Goal: Task Accomplishment & Management: Manage account settings

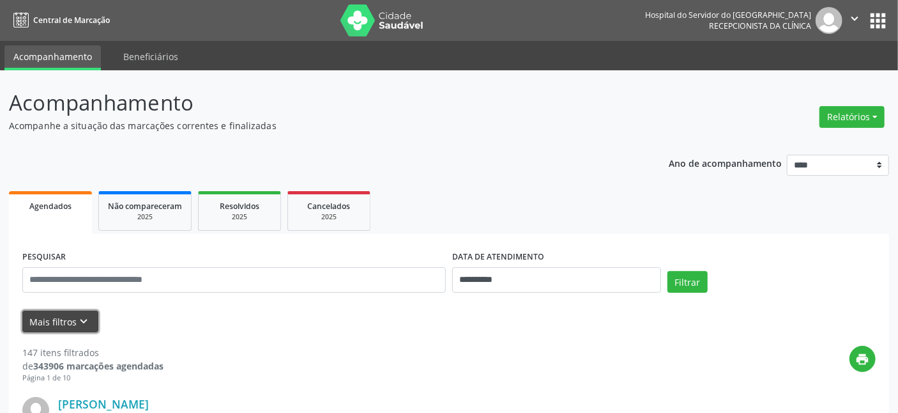
click at [59, 323] on button "Mais filtros keyboard_arrow_down" at bounding box center [60, 321] width 76 height 22
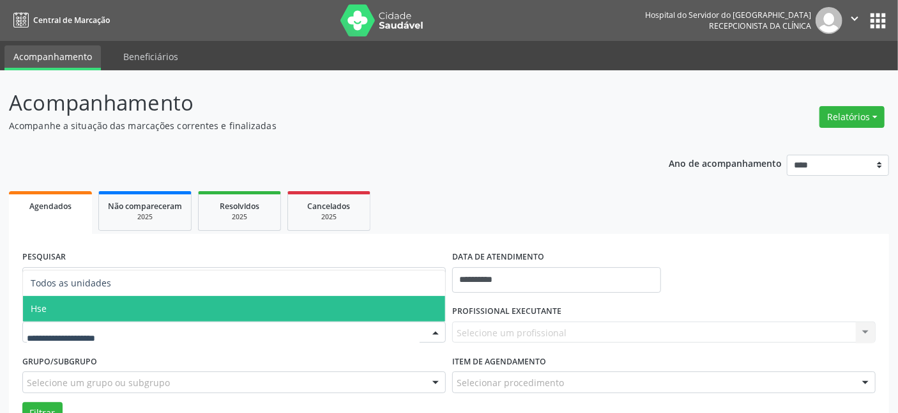
click at [73, 308] on span "Hse" at bounding box center [234, 309] width 422 height 26
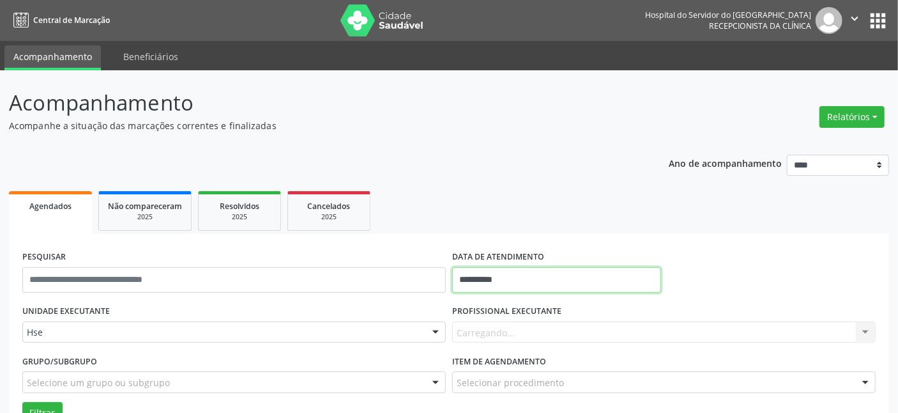
click at [589, 275] on input "**********" at bounding box center [556, 280] width 209 height 26
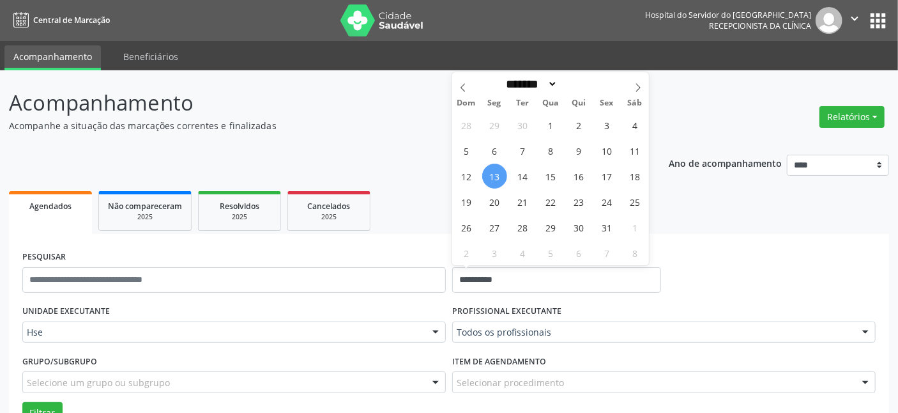
click at [492, 178] on span "13" at bounding box center [494, 175] width 25 height 25
type input "**********"
click at [492, 178] on span "13" at bounding box center [494, 175] width 25 height 25
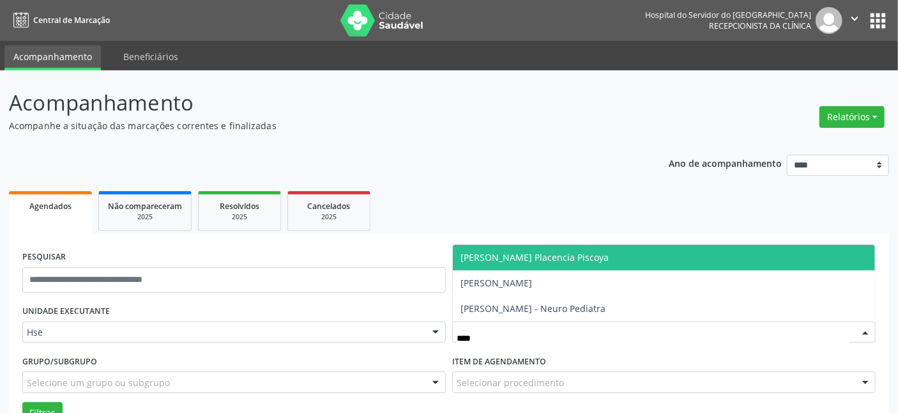
type input "*****"
click at [542, 264] on span "[PERSON_NAME] Placencia Piscoya" at bounding box center [664, 258] width 422 height 26
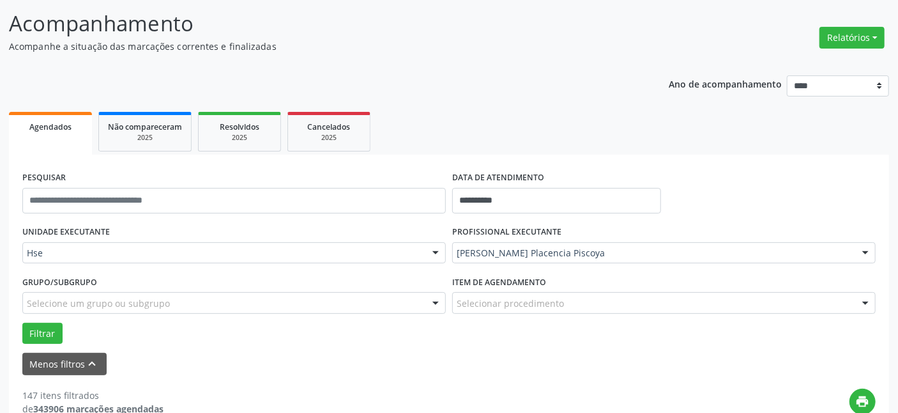
scroll to position [232, 0]
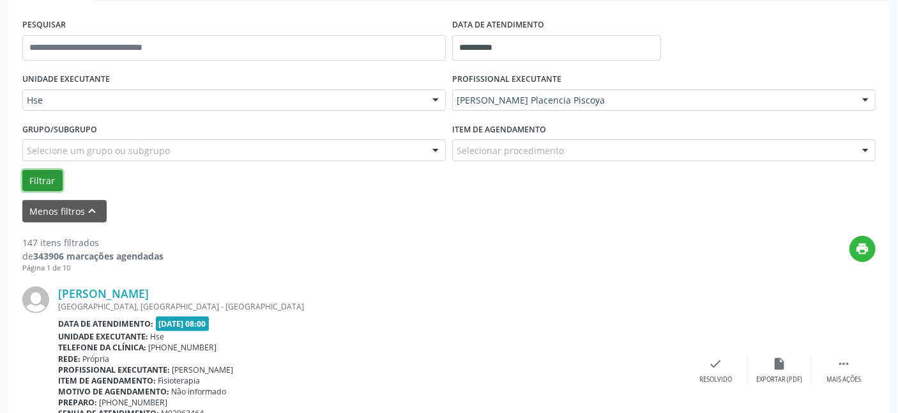
click at [51, 179] on button "Filtrar" at bounding box center [42, 181] width 40 height 22
click at [717, 369] on icon "check" at bounding box center [716, 363] width 14 height 14
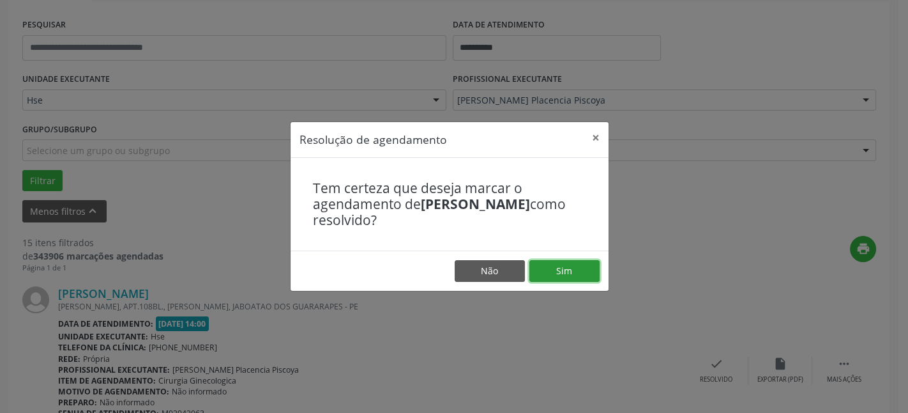
click at [561, 263] on button "Sim" at bounding box center [564, 271] width 70 height 22
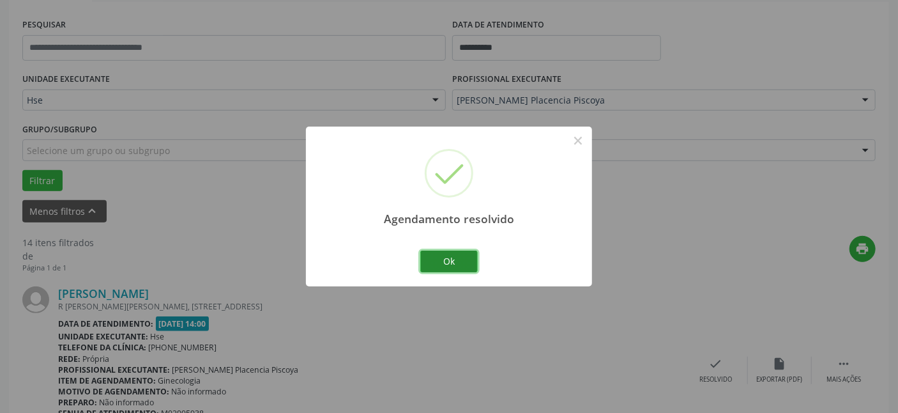
click at [452, 250] on button "Ok" at bounding box center [448, 261] width 57 height 22
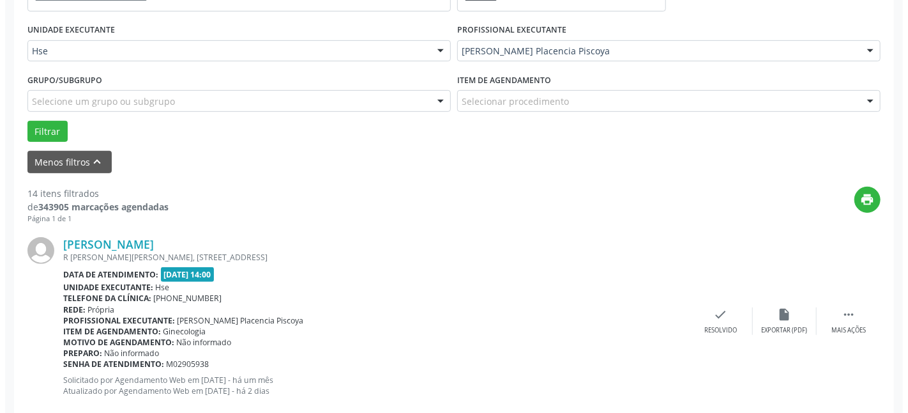
scroll to position [348, 0]
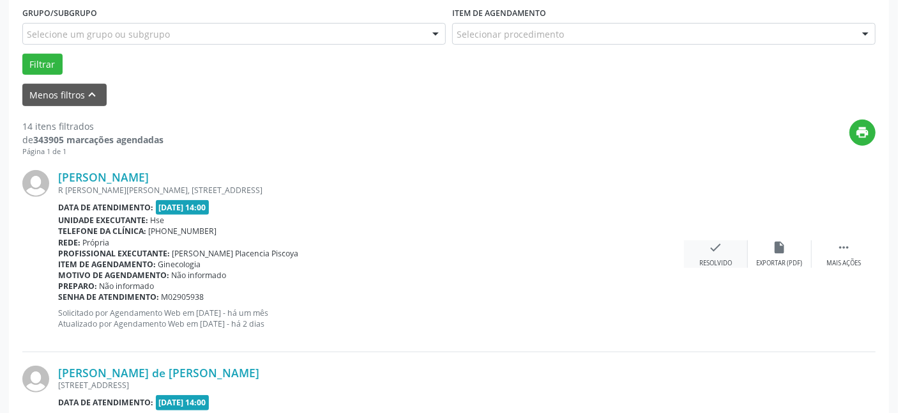
click at [719, 259] on div "Resolvido" at bounding box center [715, 263] width 33 height 9
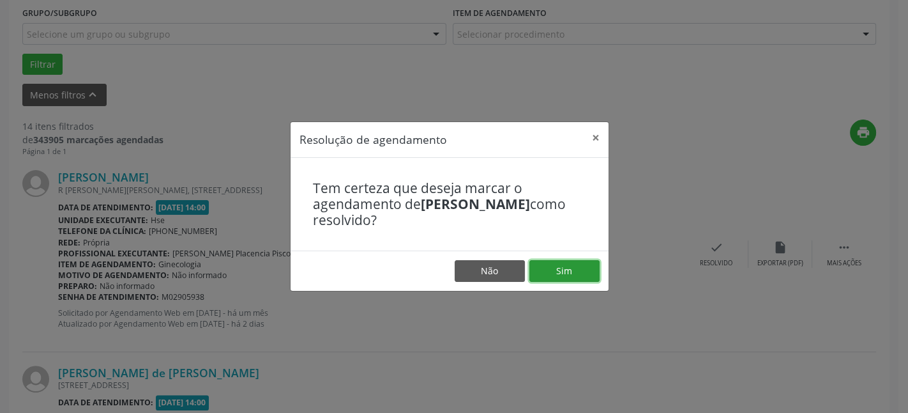
click at [578, 270] on button "Sim" at bounding box center [564, 271] width 70 height 22
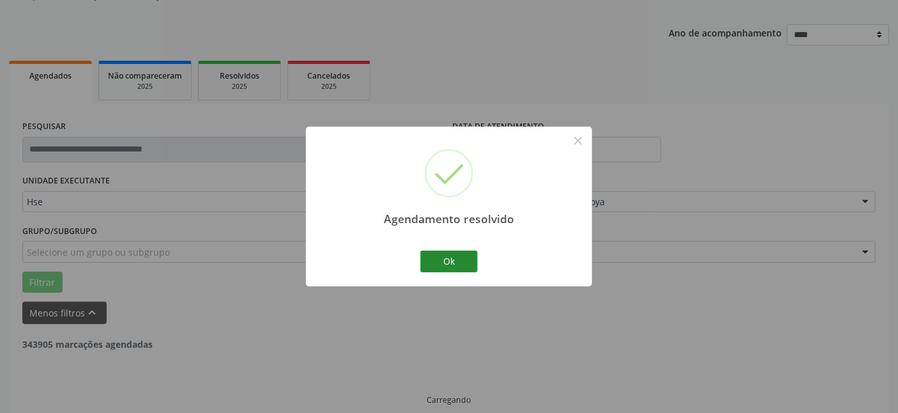
scroll to position [144, 0]
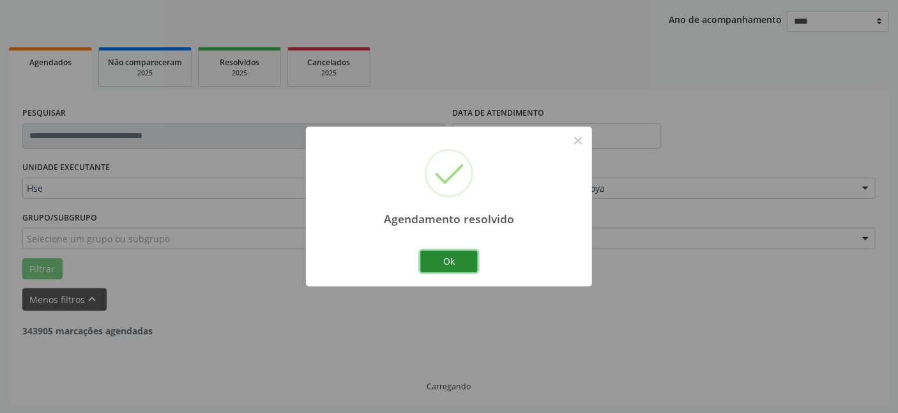
click at [466, 264] on button "Ok" at bounding box center [448, 261] width 57 height 22
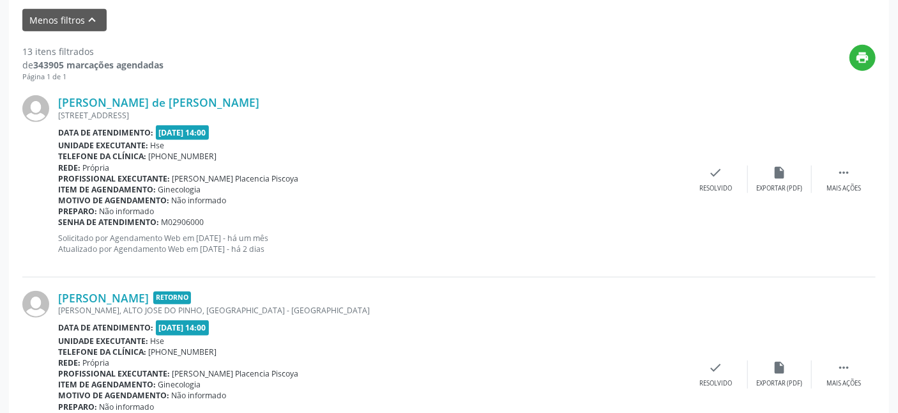
scroll to position [434, 0]
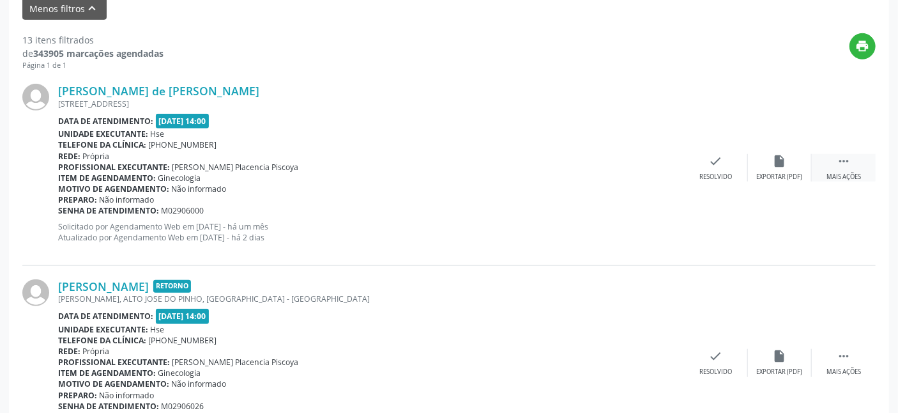
click at [849, 167] on div " Mais ações" at bounding box center [844, 167] width 64 height 27
click at [786, 165] on icon "alarm_off" at bounding box center [780, 161] width 14 height 14
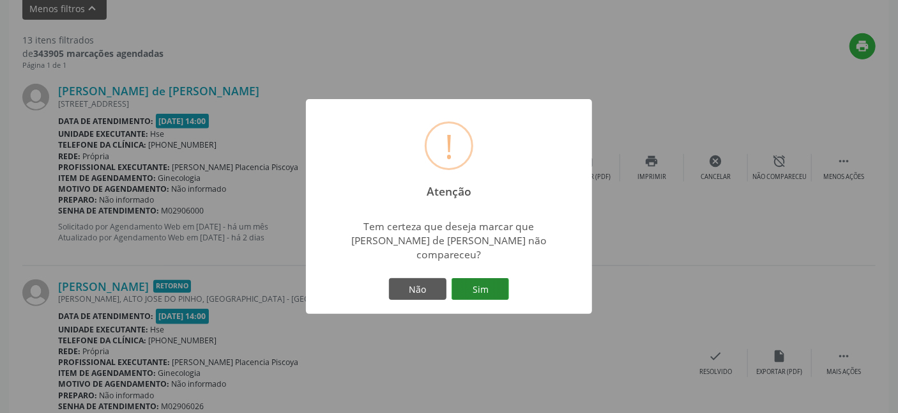
click at [488, 283] on button "Sim" at bounding box center [480, 289] width 57 height 22
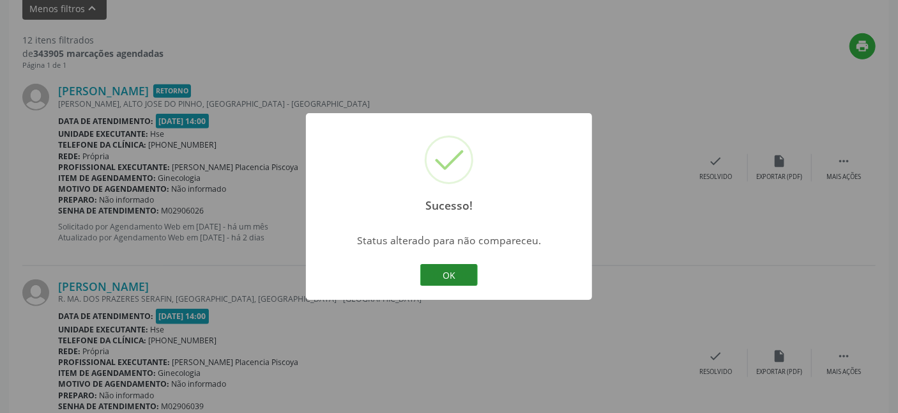
click at [458, 273] on button "OK" at bounding box center [448, 275] width 57 height 22
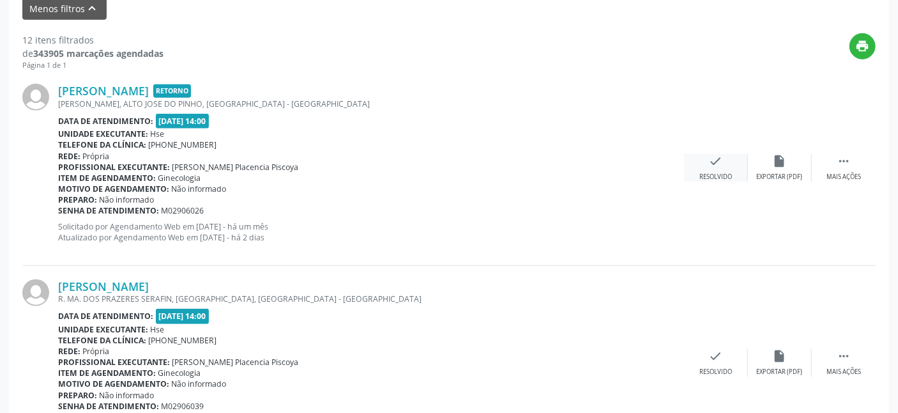
click at [722, 166] on icon "check" at bounding box center [716, 161] width 14 height 14
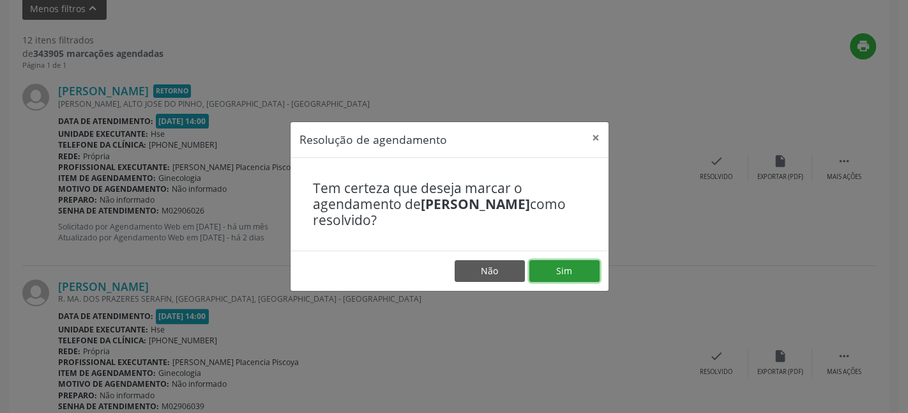
click at [582, 269] on button "Sim" at bounding box center [564, 271] width 70 height 22
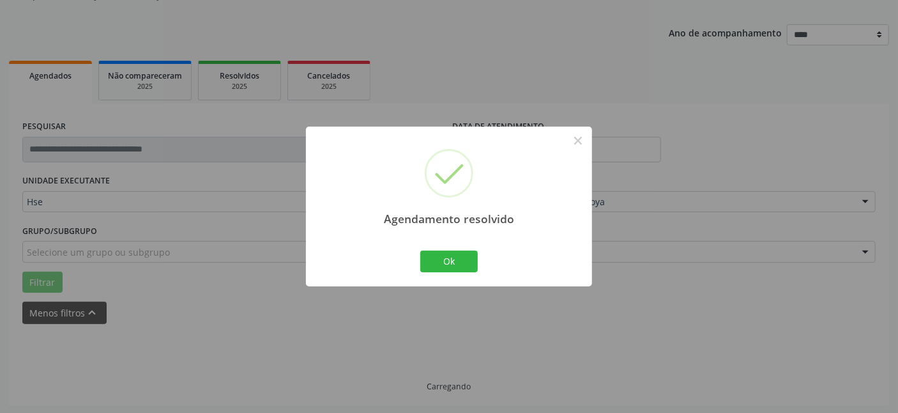
scroll to position [144, 0]
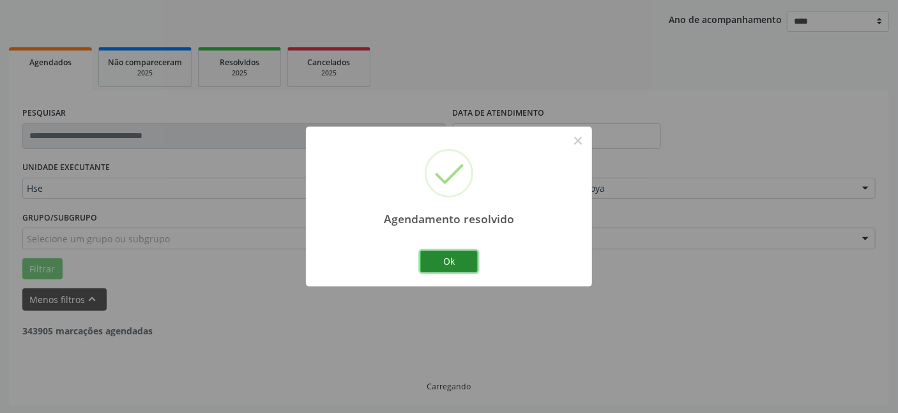
click at [452, 254] on button "Ok" at bounding box center [448, 261] width 57 height 22
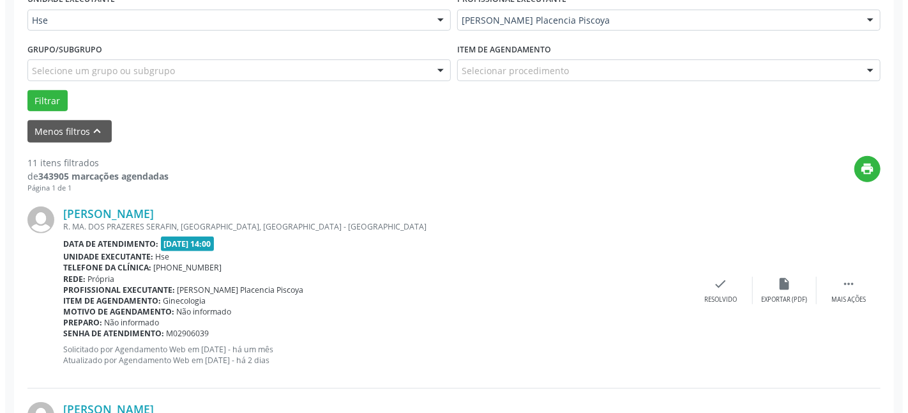
scroll to position [376, 0]
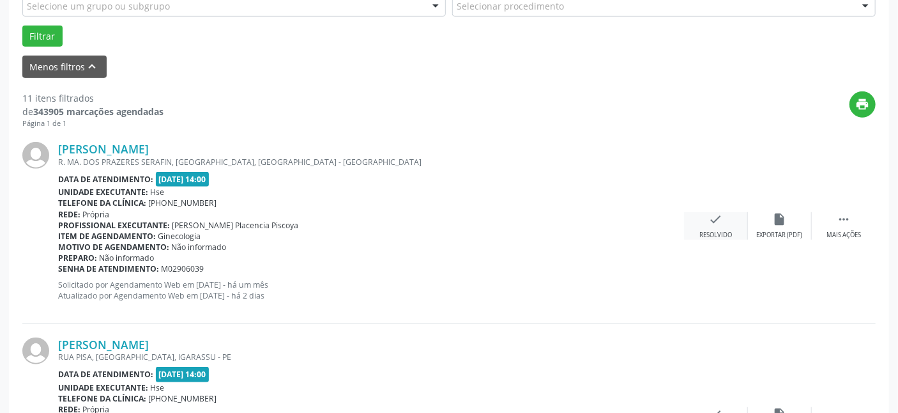
click at [719, 231] on div "Resolvido" at bounding box center [715, 235] width 33 height 9
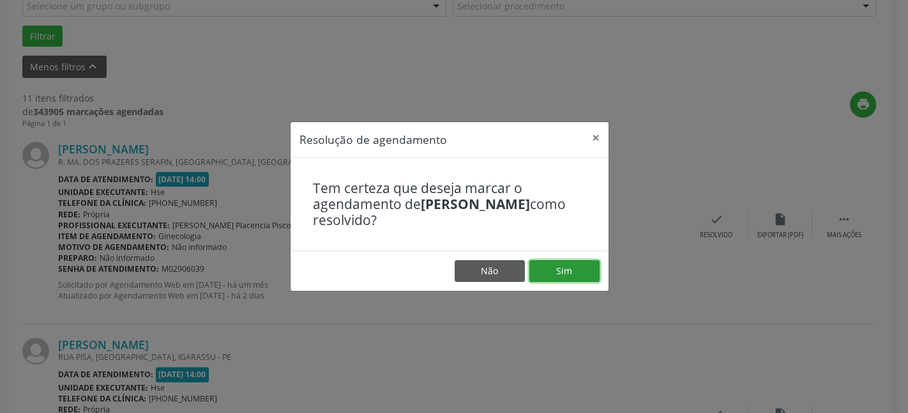
click at [558, 275] on button "Sim" at bounding box center [564, 271] width 70 height 22
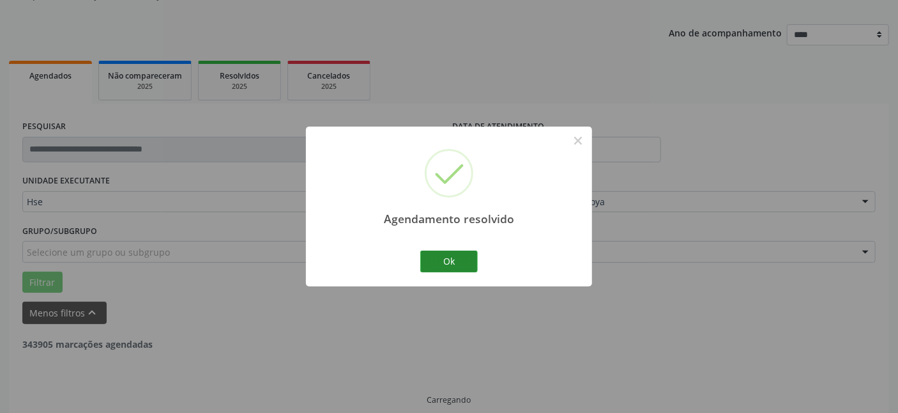
scroll to position [144, 0]
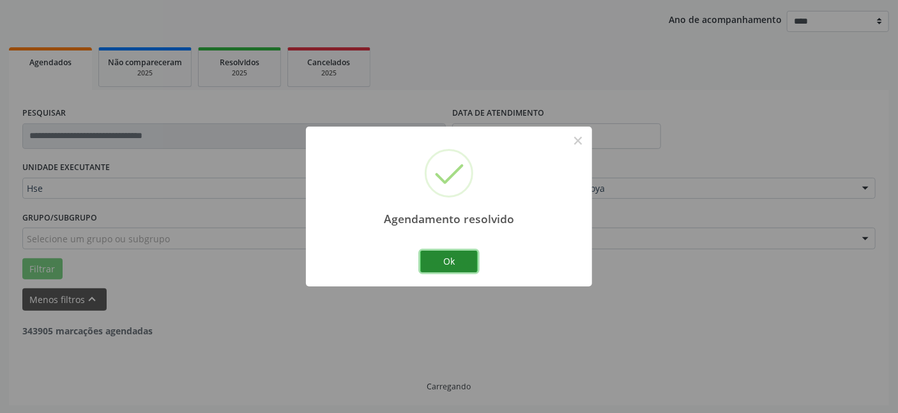
click at [441, 260] on button "Ok" at bounding box center [448, 261] width 57 height 22
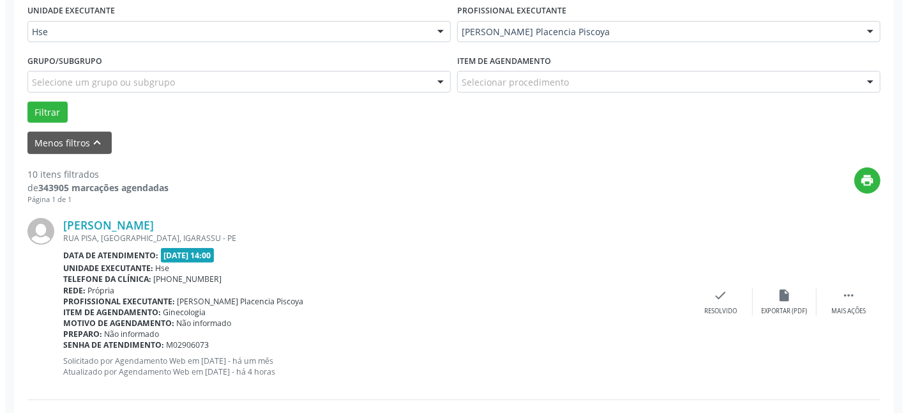
scroll to position [318, 0]
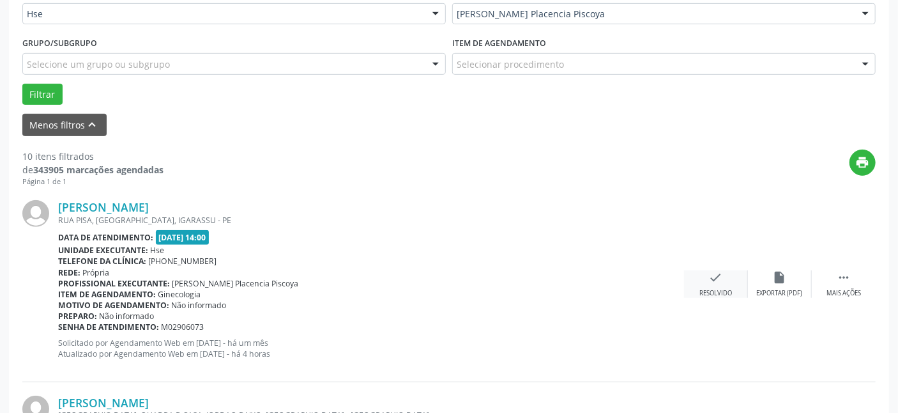
click at [719, 285] on div "check Resolvido" at bounding box center [716, 283] width 64 height 27
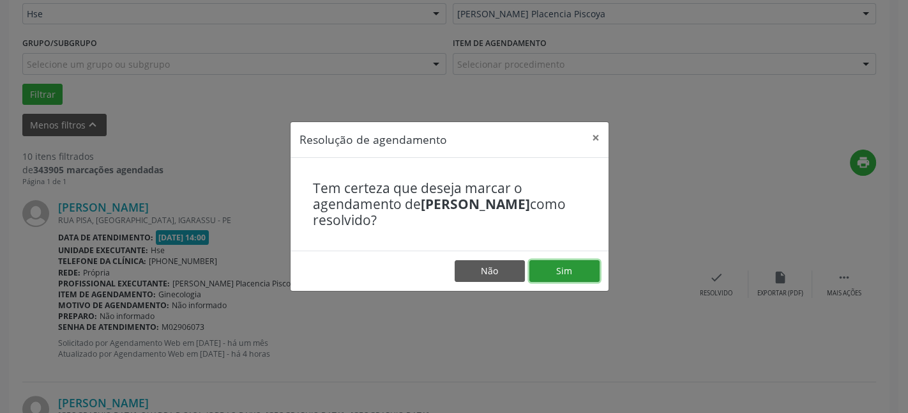
click at [577, 275] on button "Sim" at bounding box center [564, 271] width 70 height 22
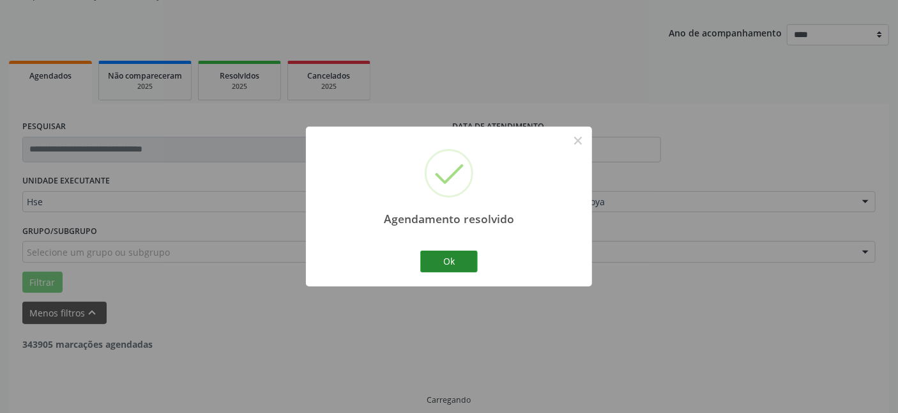
scroll to position [144, 0]
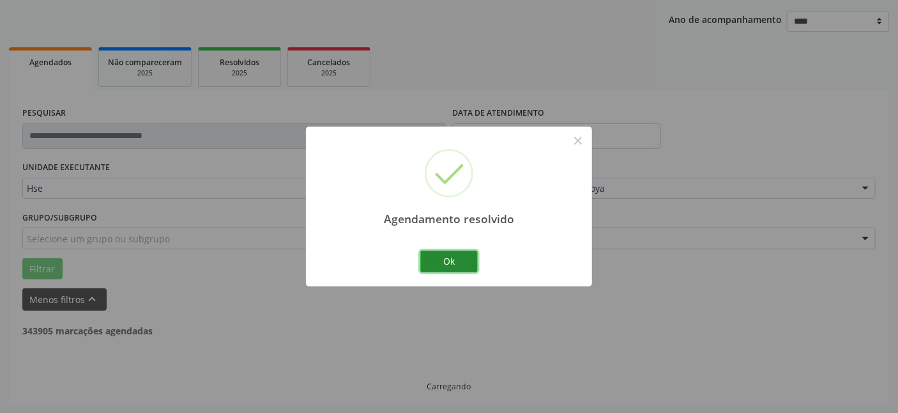
click at [464, 263] on button "Ok" at bounding box center [448, 261] width 57 height 22
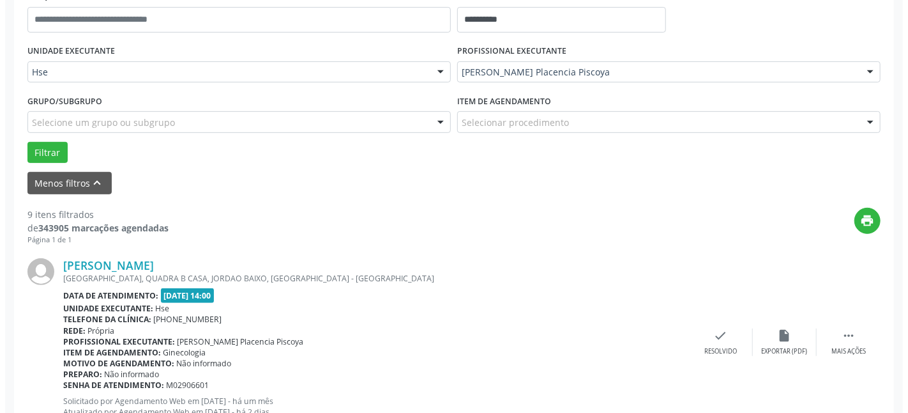
scroll to position [376, 0]
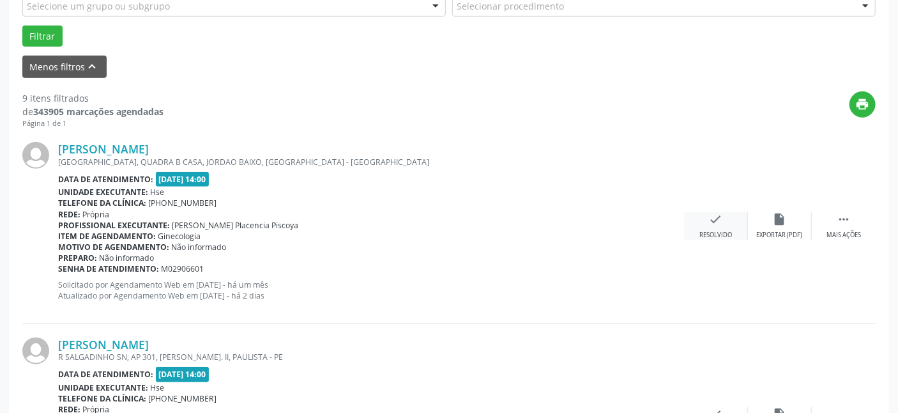
click at [720, 224] on icon "check" at bounding box center [716, 219] width 14 height 14
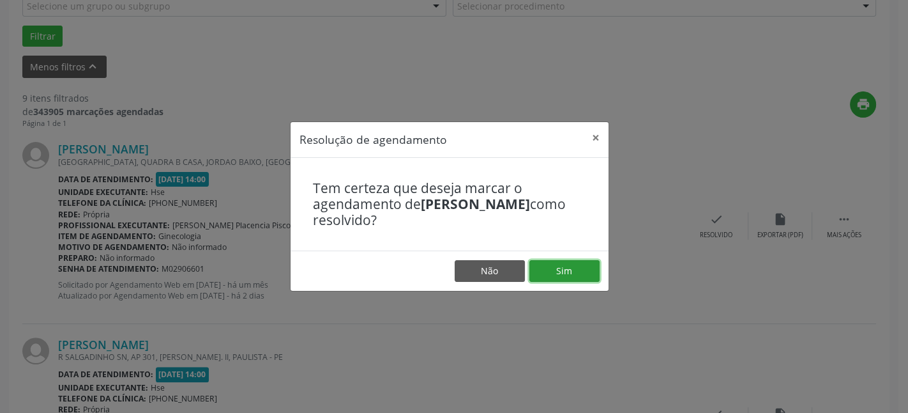
click at [579, 273] on button "Sim" at bounding box center [564, 271] width 70 height 22
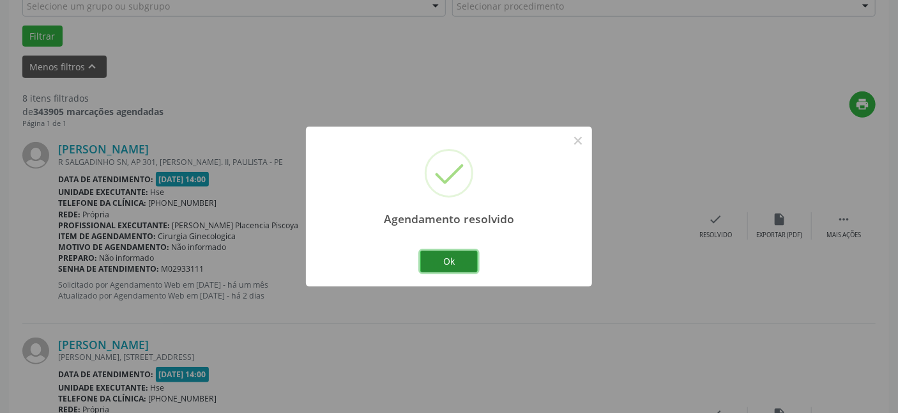
click at [462, 262] on button "Ok" at bounding box center [448, 261] width 57 height 22
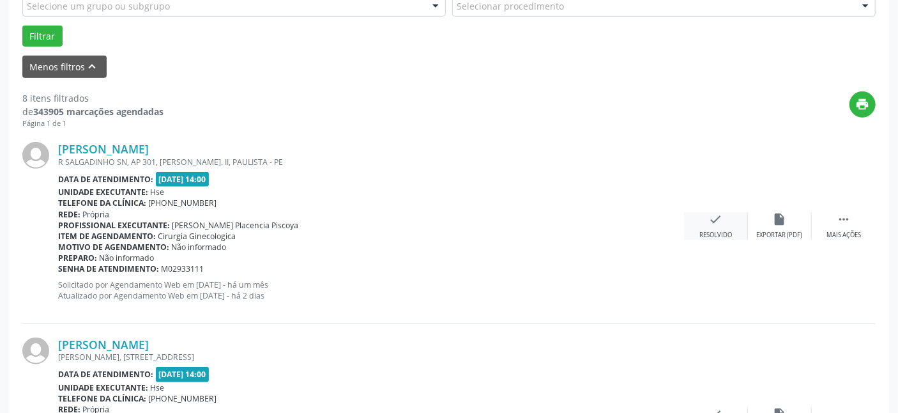
click at [710, 225] on icon "check" at bounding box center [716, 219] width 14 height 14
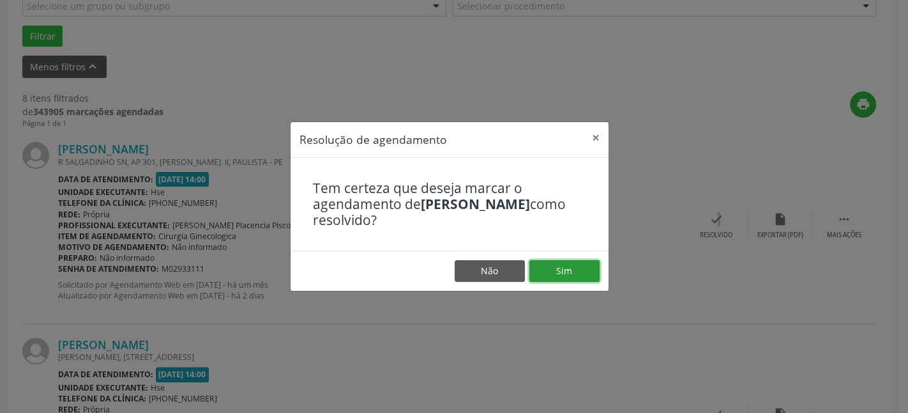
click at [559, 277] on button "Sim" at bounding box center [564, 271] width 70 height 22
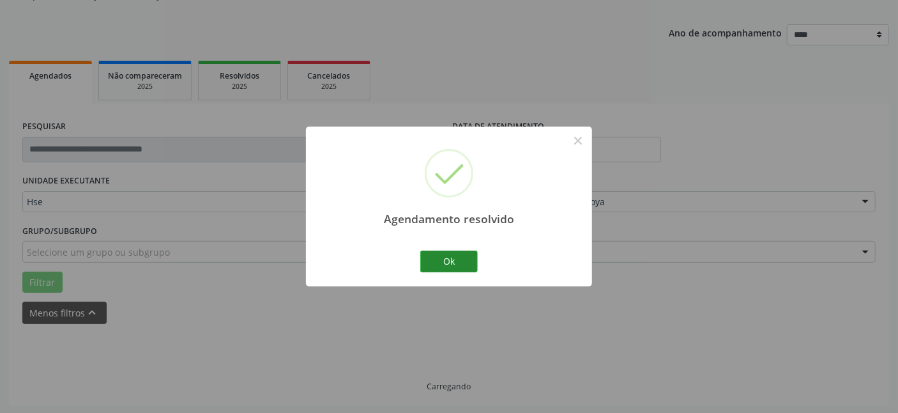
scroll to position [144, 0]
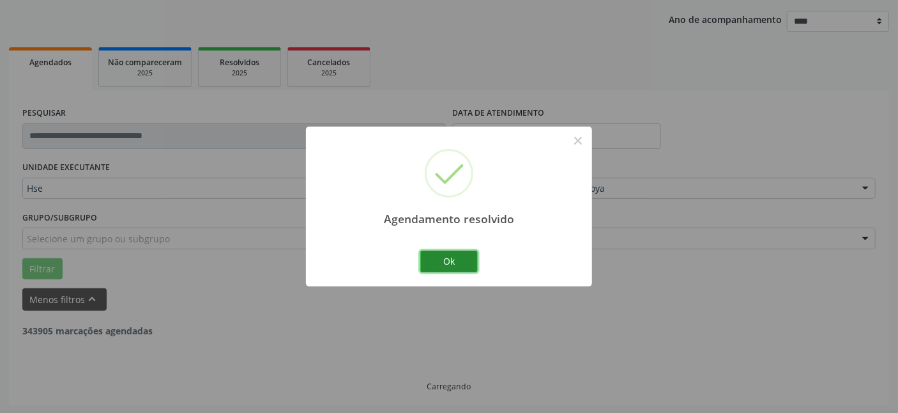
click at [467, 262] on button "Ok" at bounding box center [448, 261] width 57 height 22
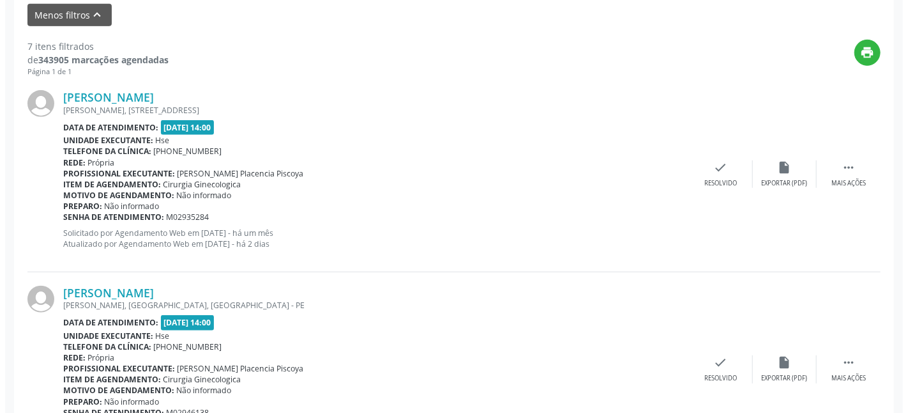
scroll to position [492, 0]
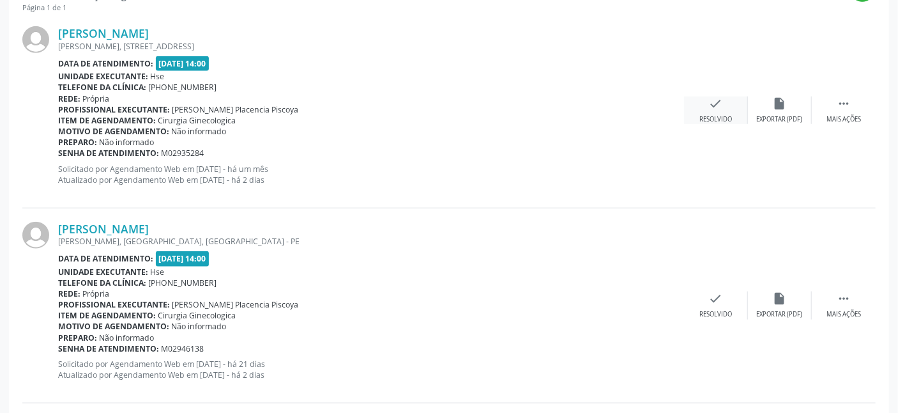
click at [715, 109] on icon "check" at bounding box center [716, 103] width 14 height 14
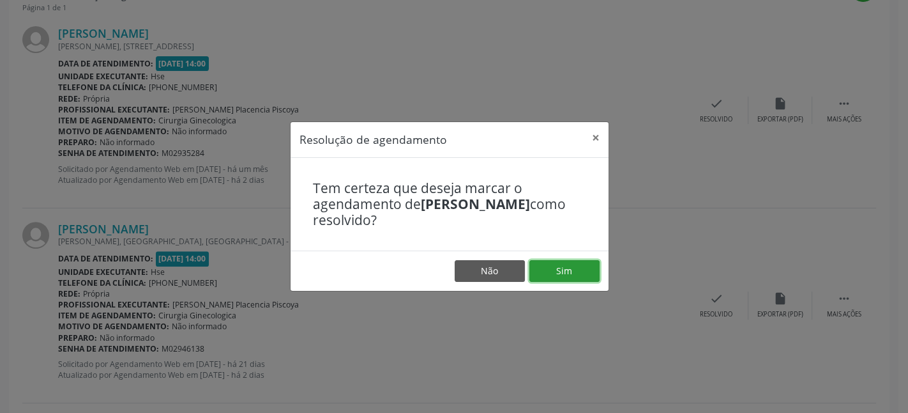
click at [580, 273] on button "Sim" at bounding box center [564, 271] width 70 height 22
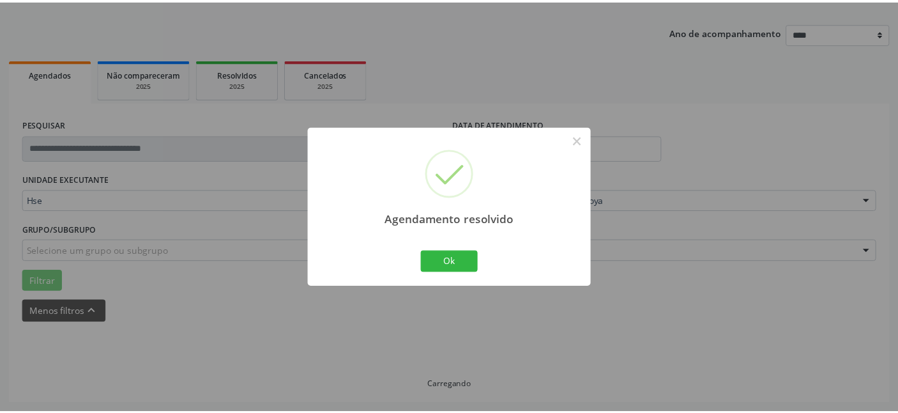
scroll to position [130, 0]
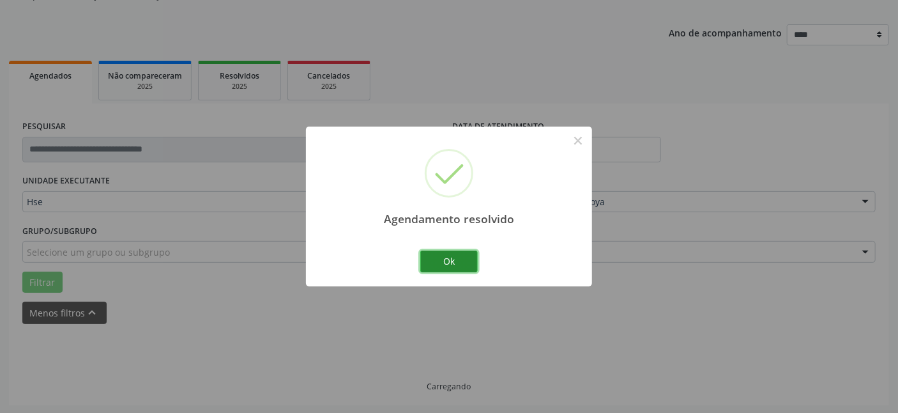
click at [462, 260] on button "Ok" at bounding box center [448, 261] width 57 height 22
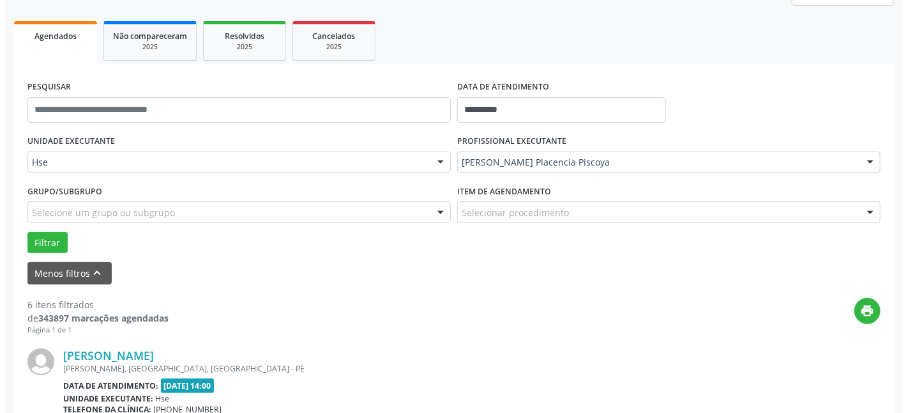
scroll to position [305, 0]
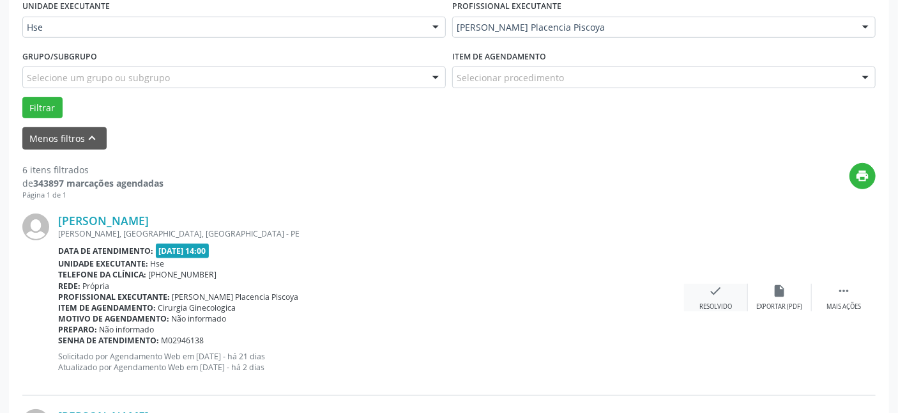
click at [713, 296] on icon "check" at bounding box center [716, 291] width 14 height 14
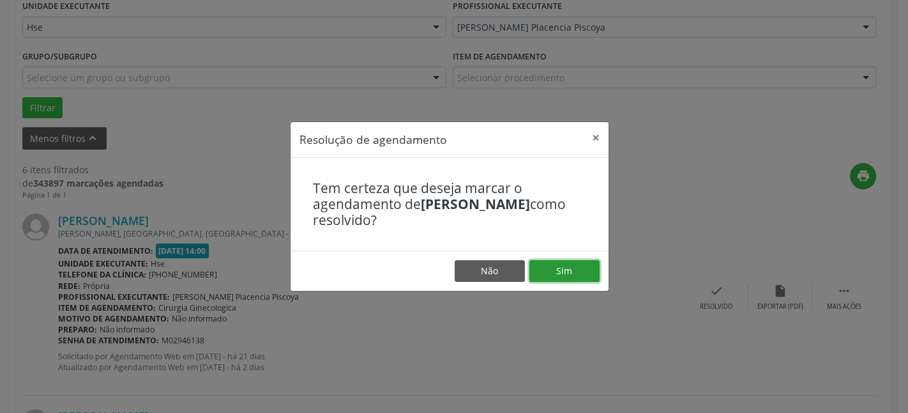
click at [566, 270] on button "Sim" at bounding box center [564, 271] width 70 height 22
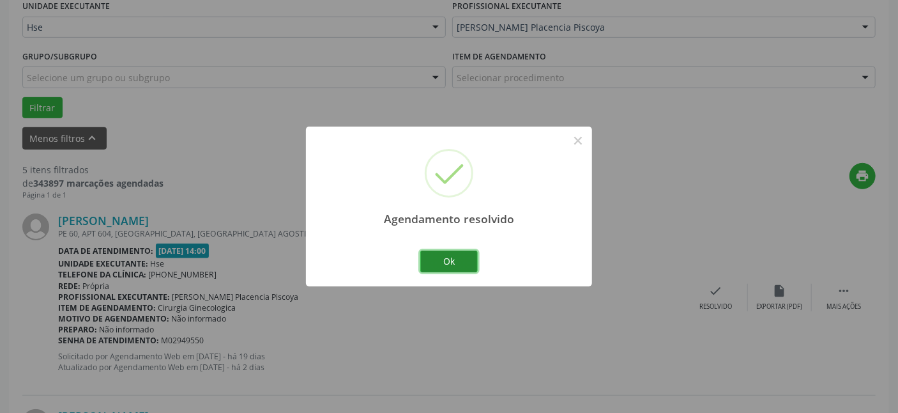
click at [445, 255] on button "Ok" at bounding box center [448, 261] width 57 height 22
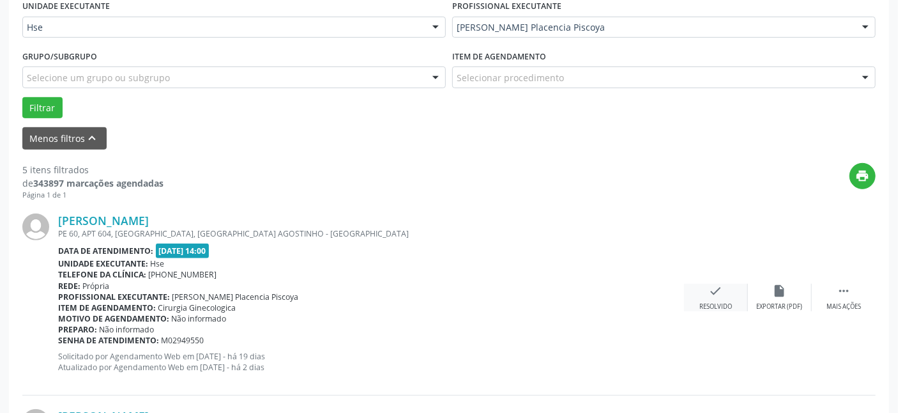
click at [711, 293] on icon "check" at bounding box center [716, 291] width 14 height 14
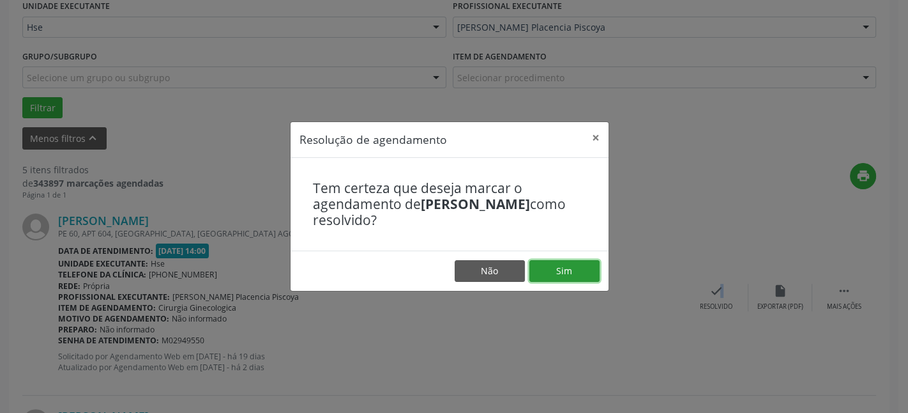
click at [571, 271] on button "Sim" at bounding box center [564, 271] width 70 height 22
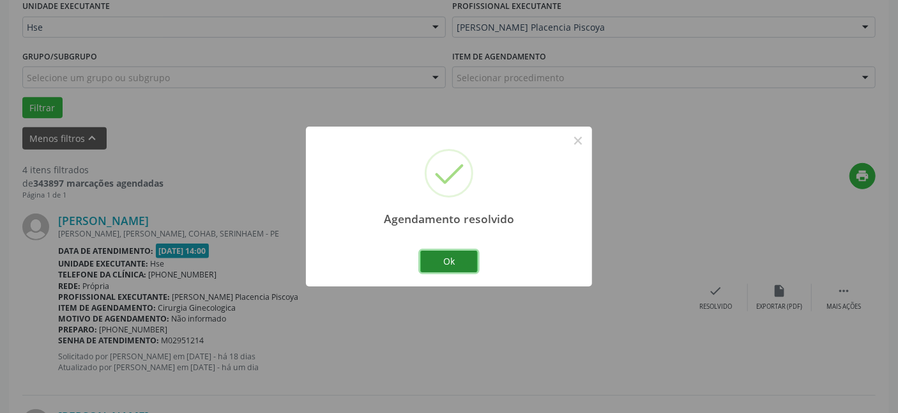
click at [450, 266] on button "Ok" at bounding box center [448, 261] width 57 height 22
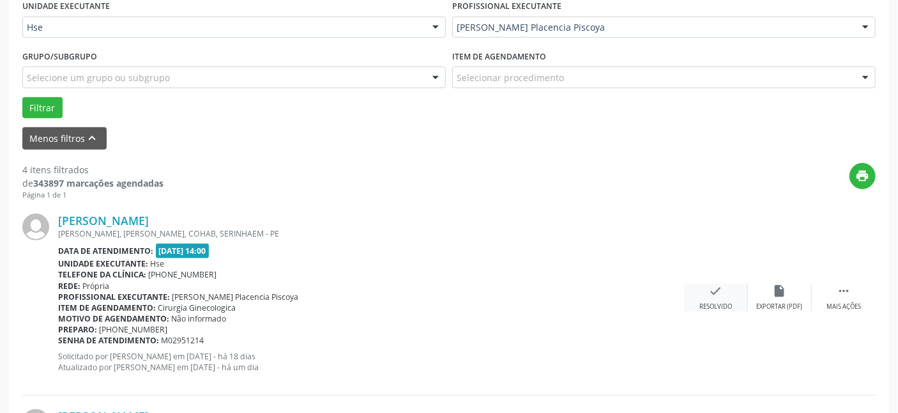
click at [713, 298] on div "check Resolvido" at bounding box center [716, 297] width 64 height 27
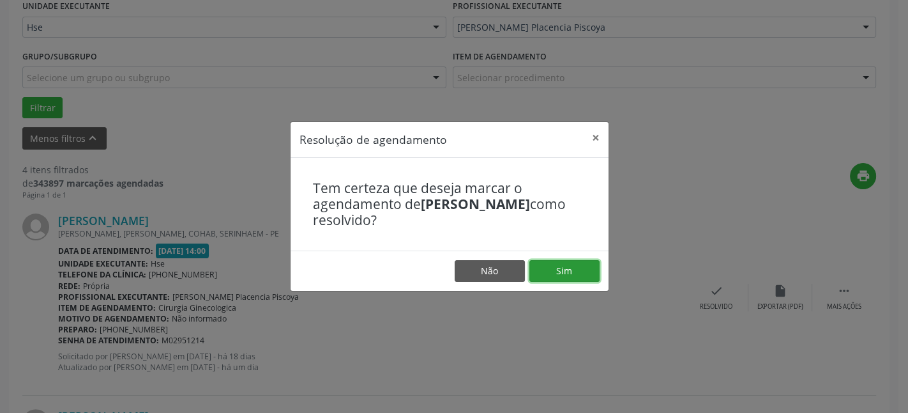
click at [573, 270] on button "Sim" at bounding box center [564, 271] width 70 height 22
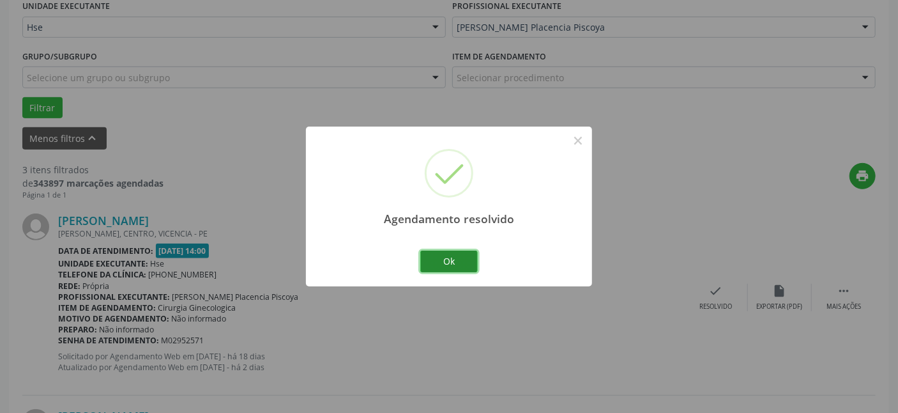
click at [458, 261] on button "Ok" at bounding box center [448, 261] width 57 height 22
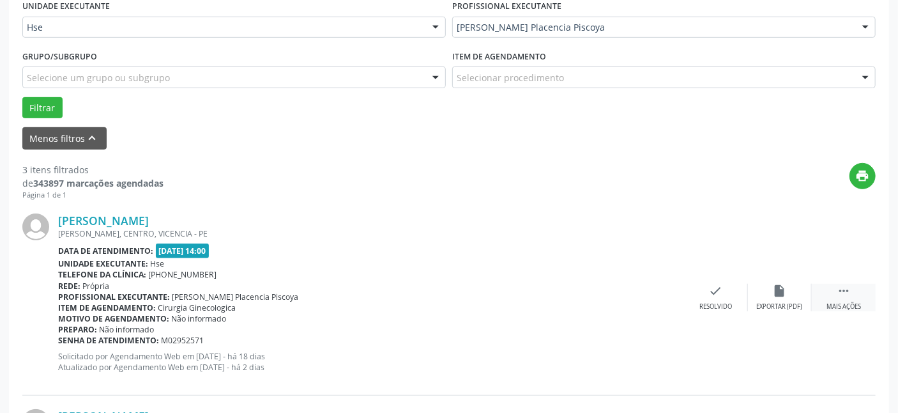
click at [843, 299] on div " Mais ações" at bounding box center [844, 297] width 64 height 27
click at [786, 296] on icon "alarm_off" at bounding box center [780, 291] width 14 height 14
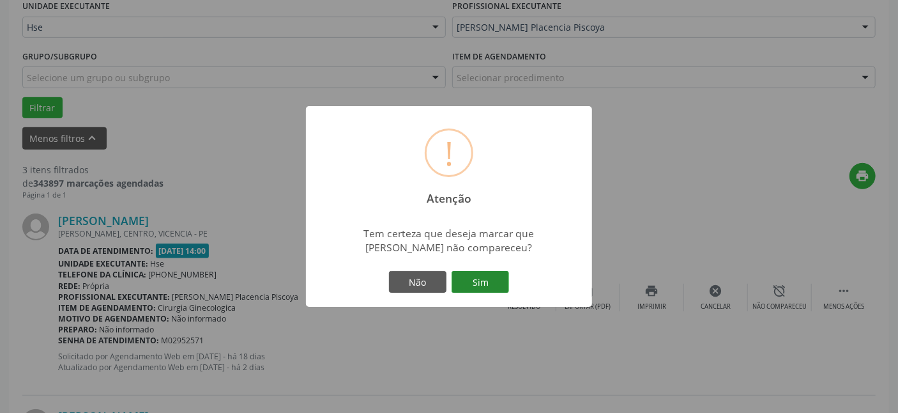
click at [476, 287] on button "Sim" at bounding box center [480, 282] width 57 height 22
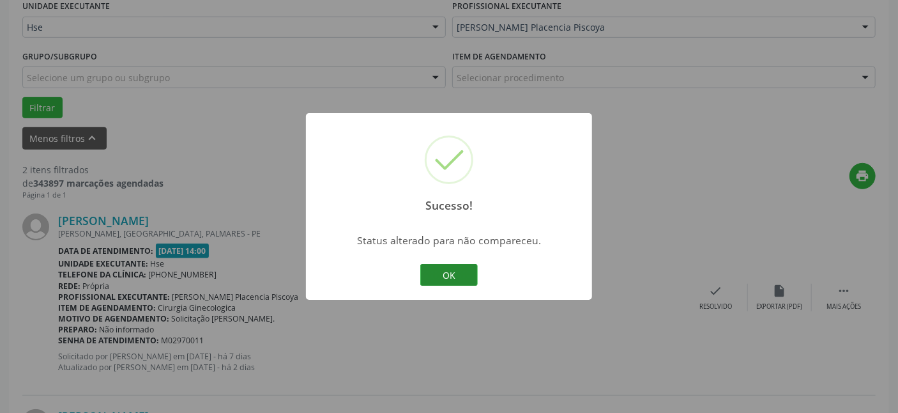
click at [466, 270] on button "OK" at bounding box center [448, 275] width 57 height 22
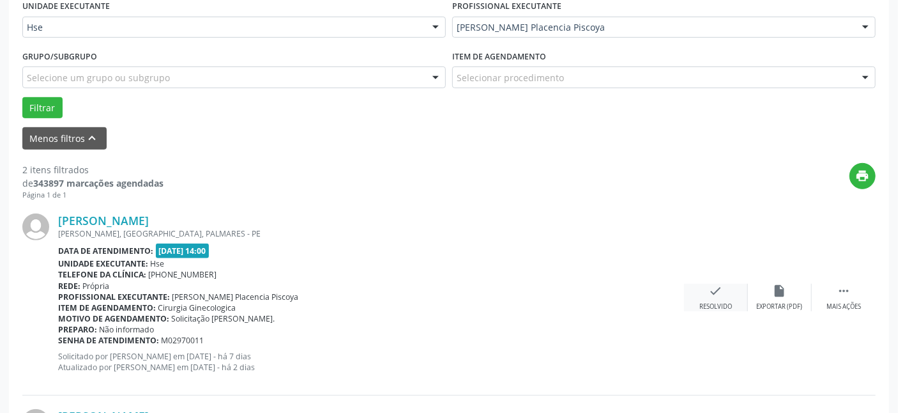
click at [710, 294] on icon "check" at bounding box center [716, 291] width 14 height 14
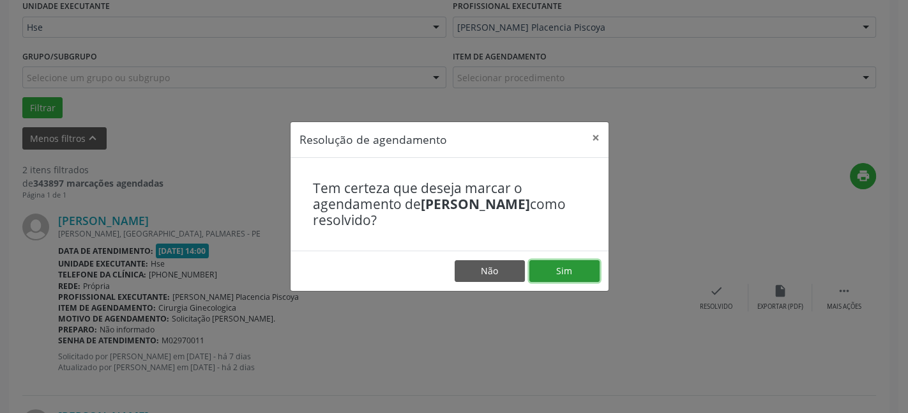
click at [556, 266] on button "Sim" at bounding box center [564, 271] width 70 height 22
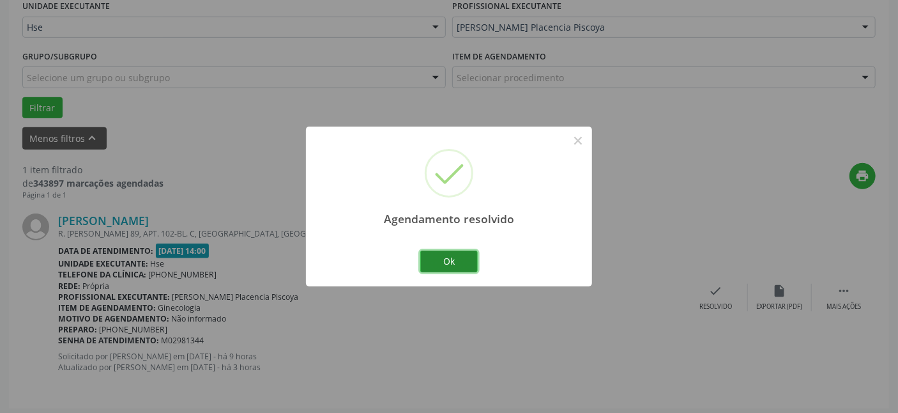
click at [460, 264] on button "Ok" at bounding box center [448, 261] width 57 height 22
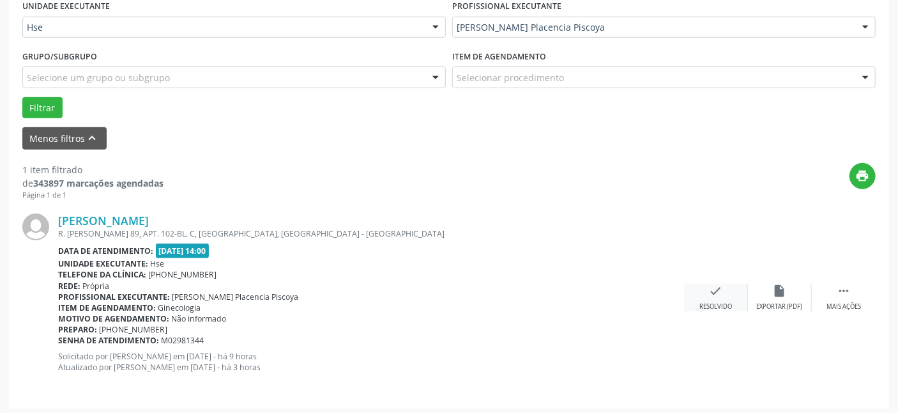
click at [722, 297] on div "check Resolvido" at bounding box center [716, 297] width 64 height 27
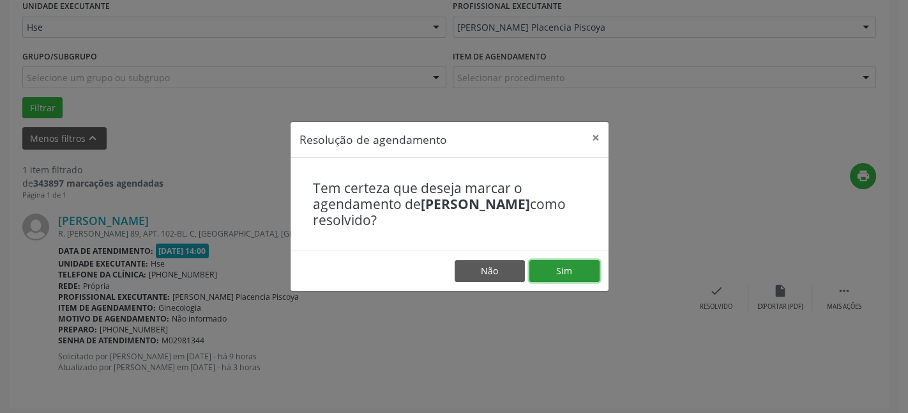
click at [582, 271] on button "Sim" at bounding box center [564, 271] width 70 height 22
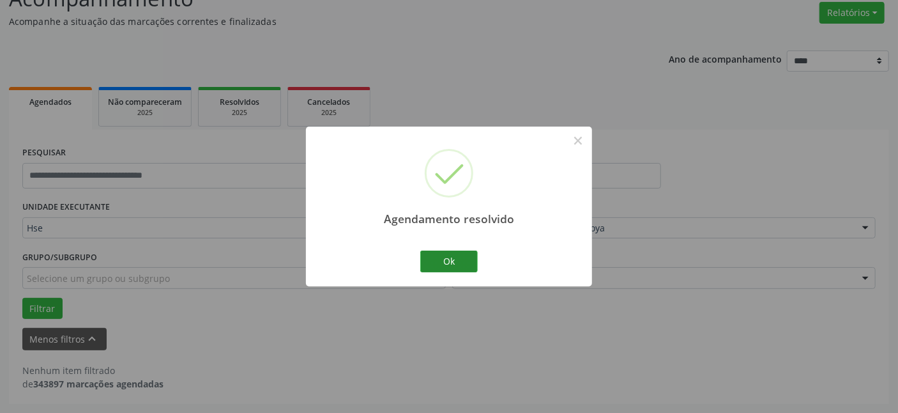
scroll to position [102, 0]
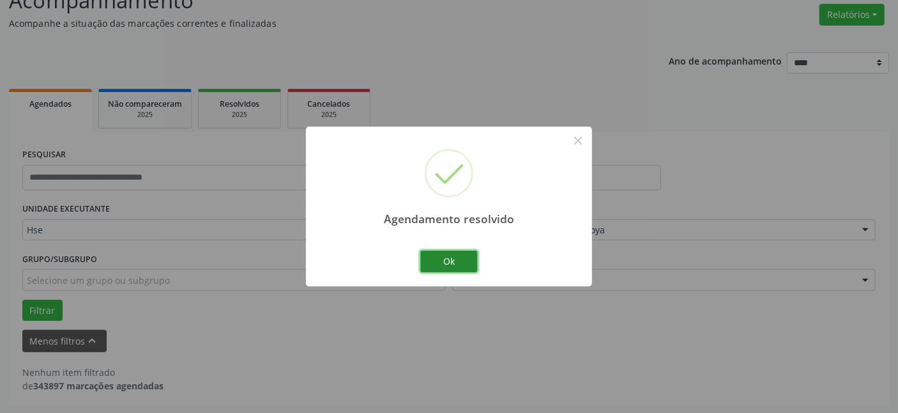
click at [466, 261] on button "Ok" at bounding box center [448, 261] width 57 height 22
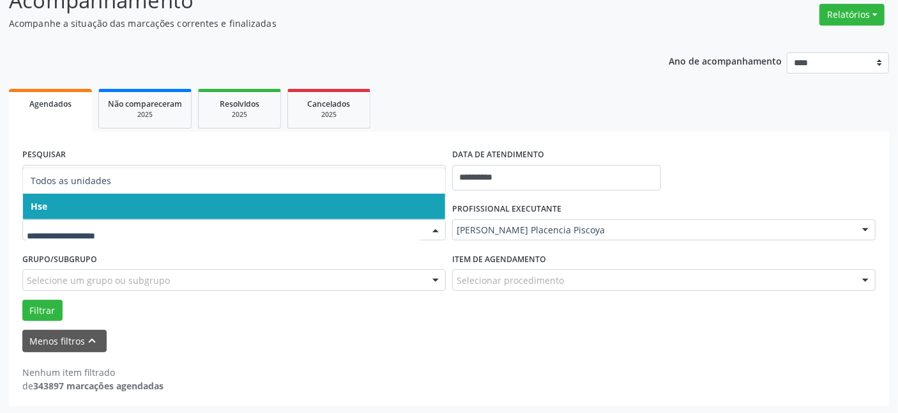
click at [147, 208] on span "Hse" at bounding box center [234, 207] width 422 height 26
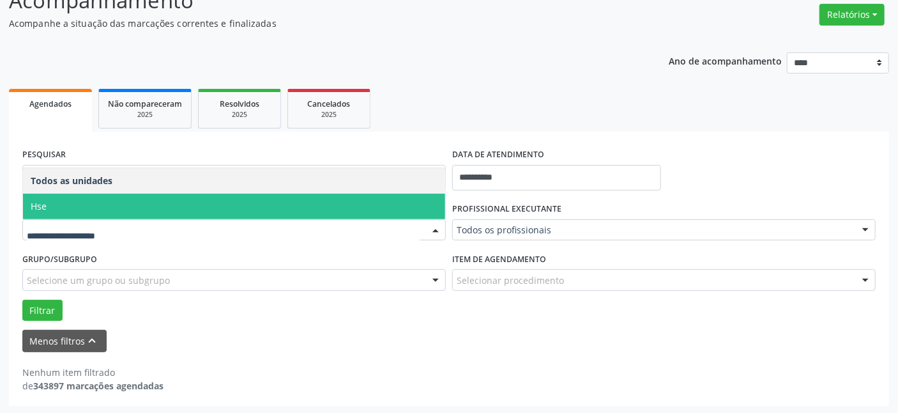
click at [123, 211] on span "Hse" at bounding box center [234, 207] width 422 height 26
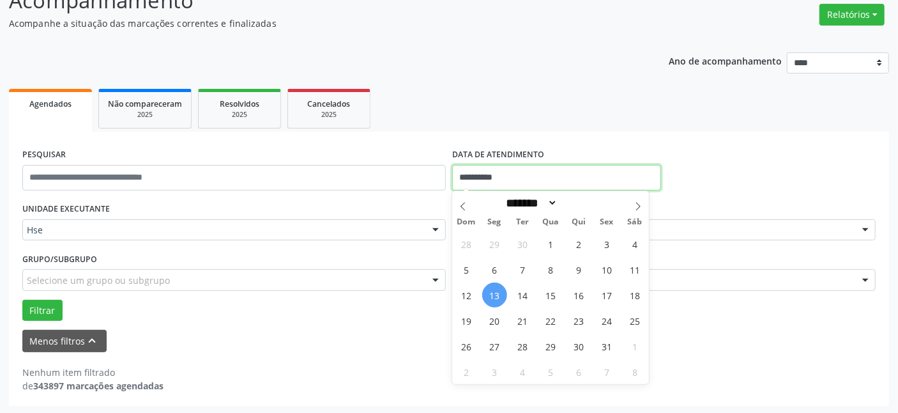
click at [549, 178] on input "**********" at bounding box center [556, 178] width 209 height 26
click at [492, 296] on span "13" at bounding box center [494, 294] width 25 height 25
type input "**********"
click at [492, 294] on span "13" at bounding box center [494, 294] width 25 height 25
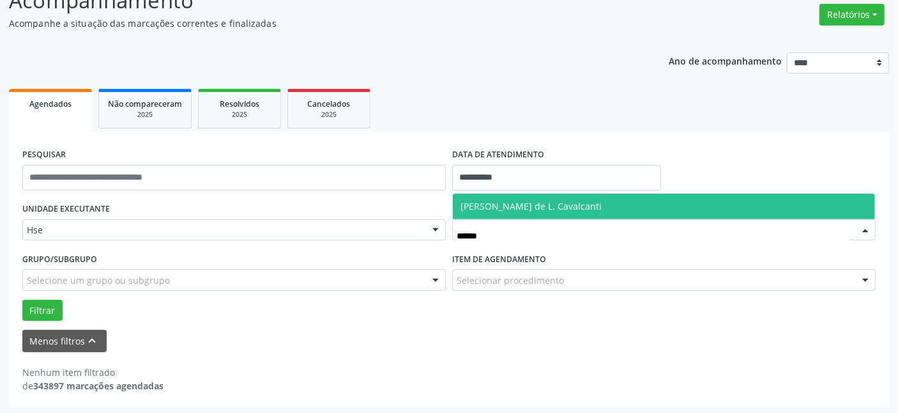
type input "*******"
click at [538, 201] on span "[PERSON_NAME] de L. Cavalcanti" at bounding box center [530, 206] width 141 height 12
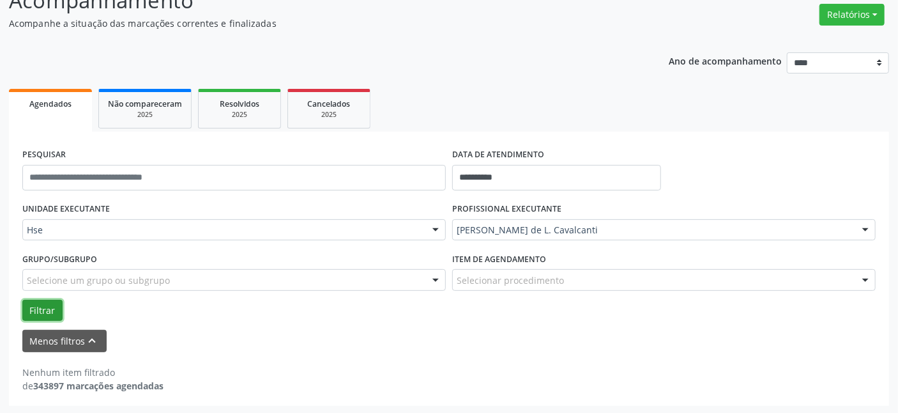
click at [44, 310] on button "Filtrar" at bounding box center [42, 311] width 40 height 22
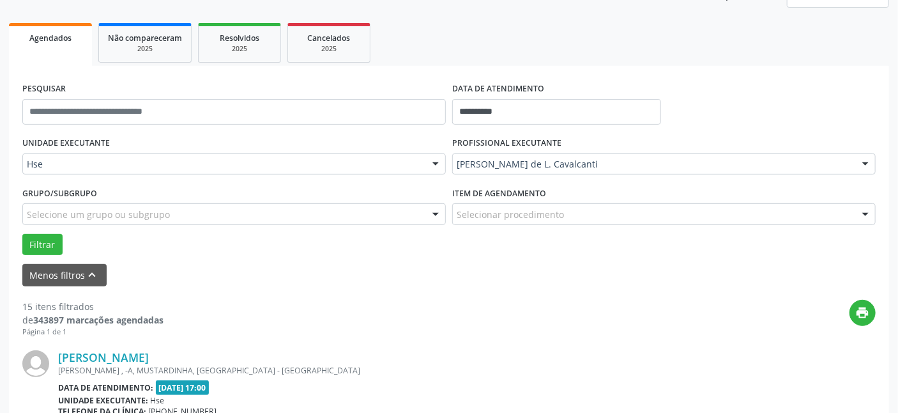
scroll to position [277, 0]
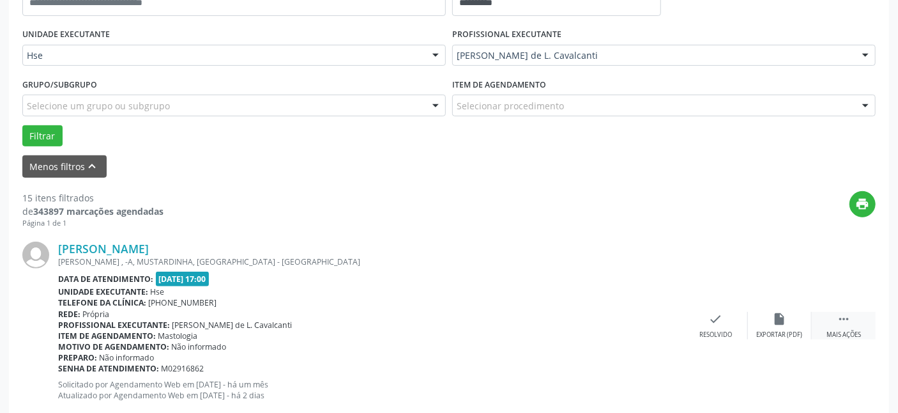
click at [849, 317] on icon "" at bounding box center [844, 319] width 14 height 14
click at [784, 319] on icon "alarm_off" at bounding box center [780, 319] width 14 height 14
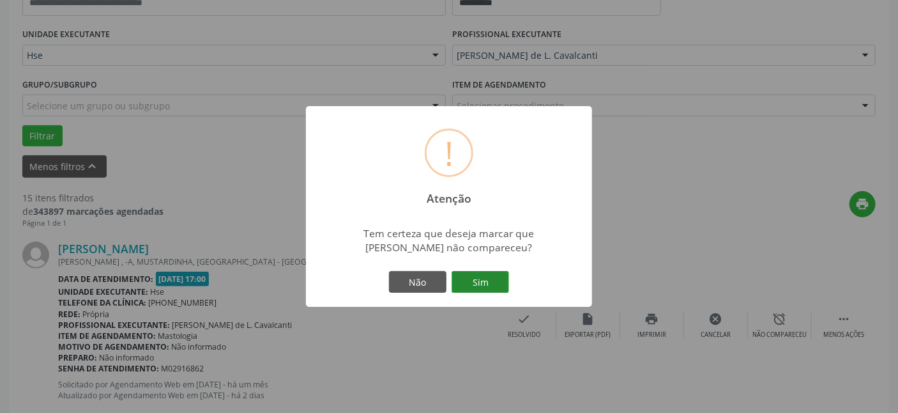
click at [494, 281] on button "Sim" at bounding box center [480, 282] width 57 height 22
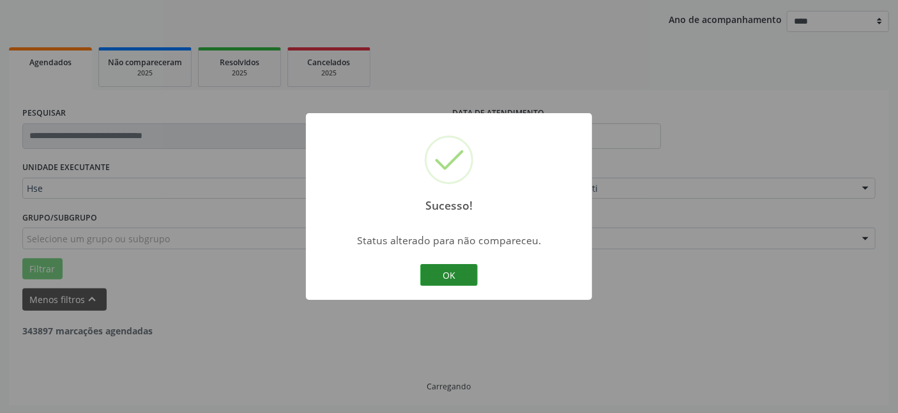
click at [446, 275] on button "OK" at bounding box center [448, 275] width 57 height 22
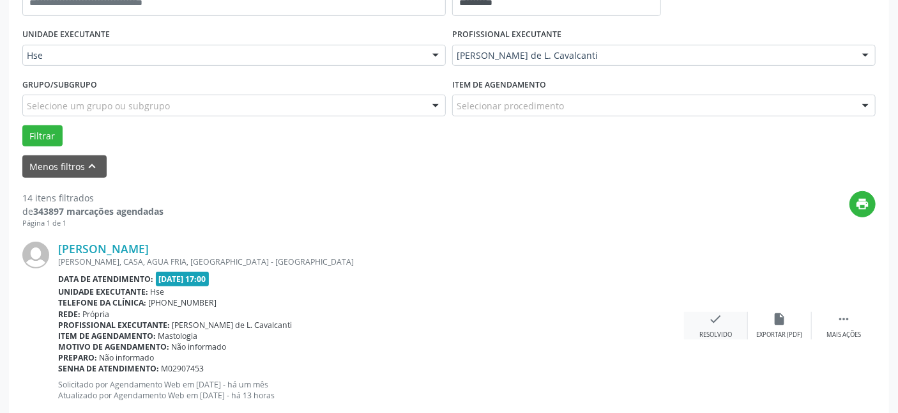
click at [722, 325] on div "check Resolvido" at bounding box center [716, 325] width 64 height 27
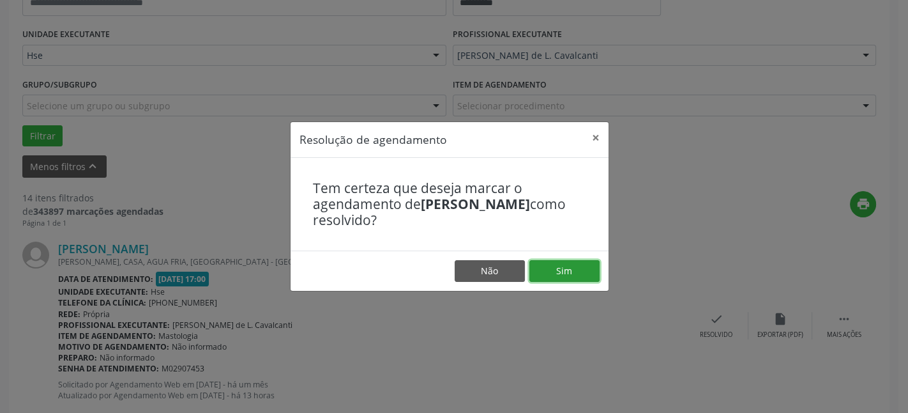
click at [559, 269] on button "Sim" at bounding box center [564, 271] width 70 height 22
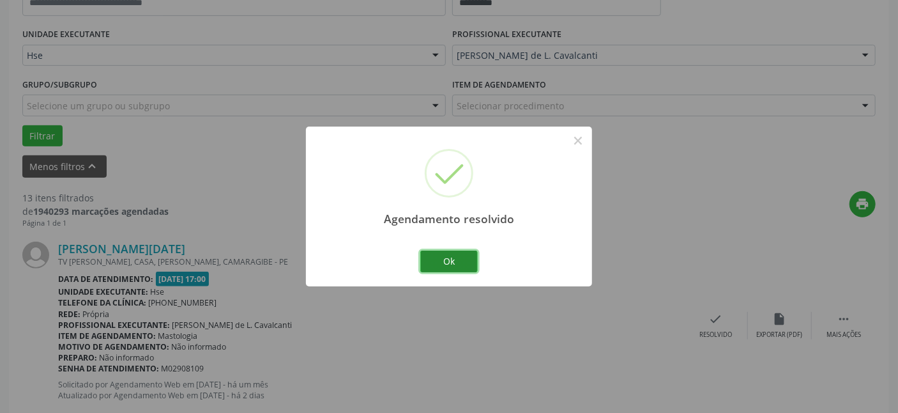
drag, startPoint x: 456, startPoint y: 259, endPoint x: 464, endPoint y: 258, distance: 7.8
click at [460, 259] on button "Ok" at bounding box center [448, 261] width 57 height 22
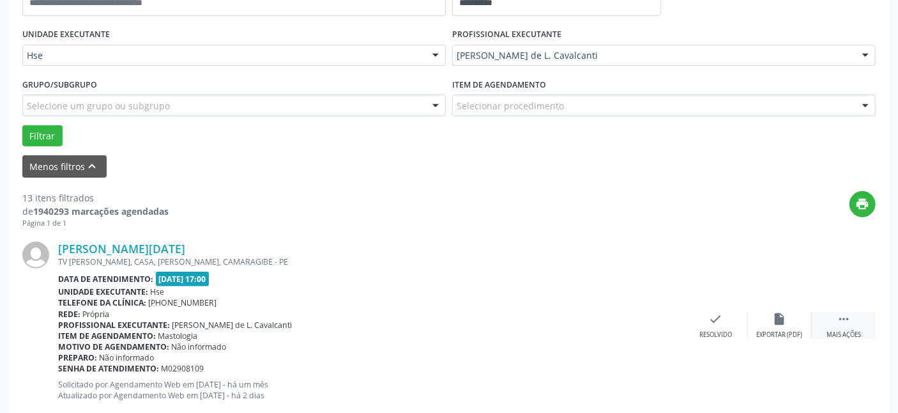
click at [844, 321] on icon "" at bounding box center [844, 319] width 14 height 14
click at [769, 328] on div "alarm_off Não compareceu" at bounding box center [780, 325] width 64 height 27
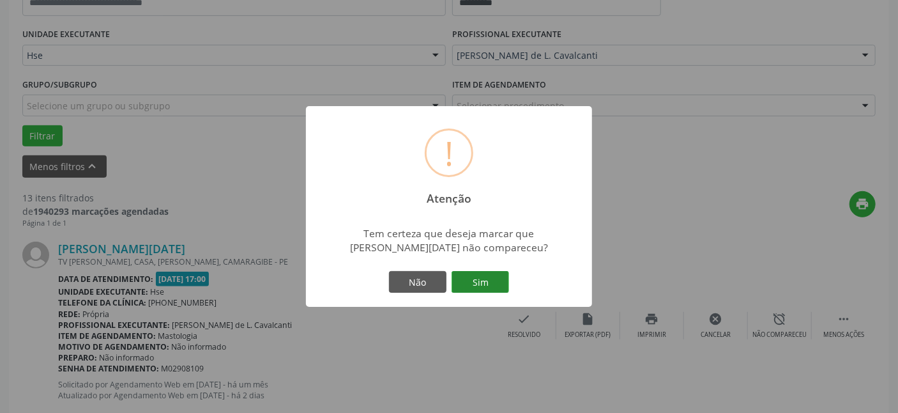
click at [487, 280] on button "Sim" at bounding box center [480, 282] width 57 height 22
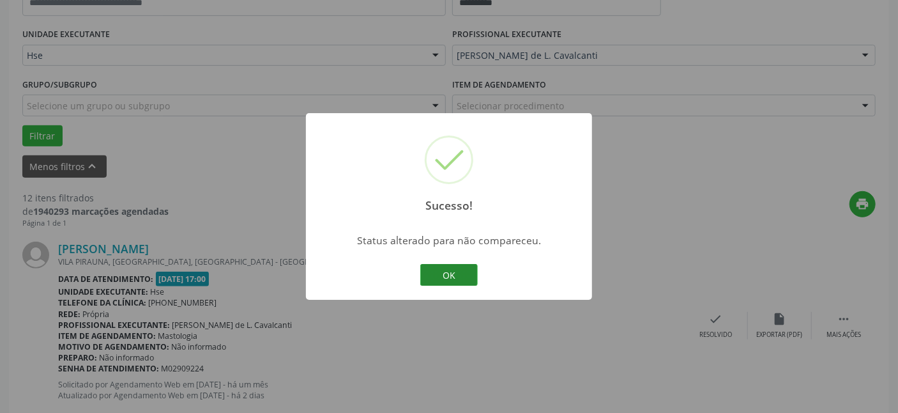
click at [460, 276] on button "OK" at bounding box center [448, 275] width 57 height 22
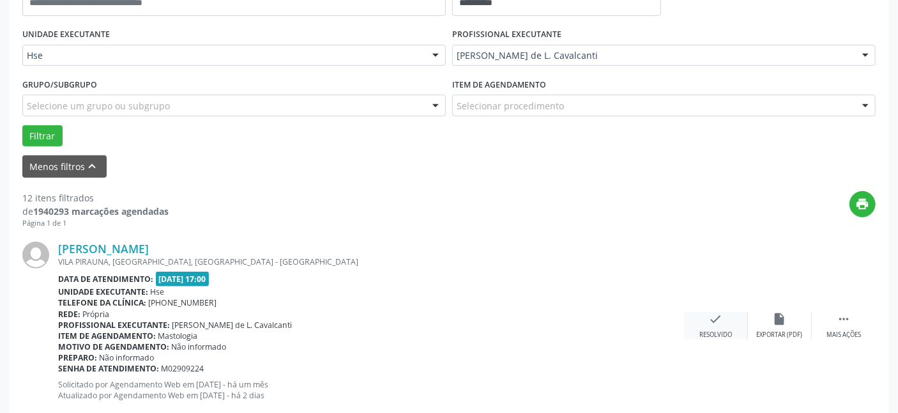
click at [724, 321] on div "check Resolvido" at bounding box center [716, 325] width 64 height 27
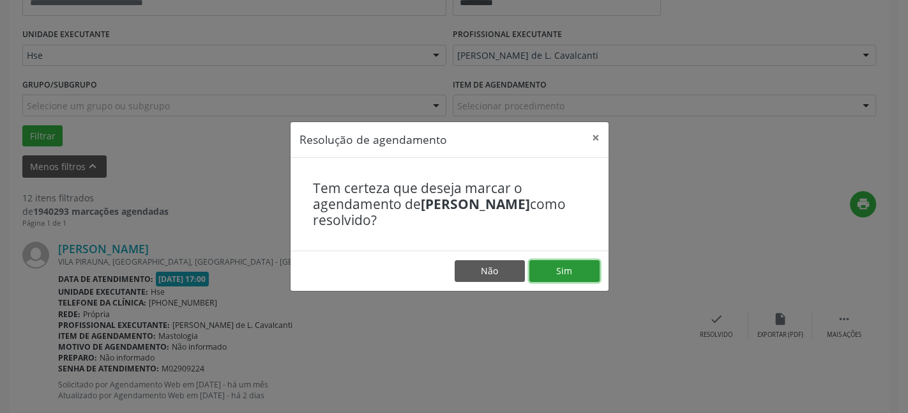
click at [579, 274] on button "Sim" at bounding box center [564, 271] width 70 height 22
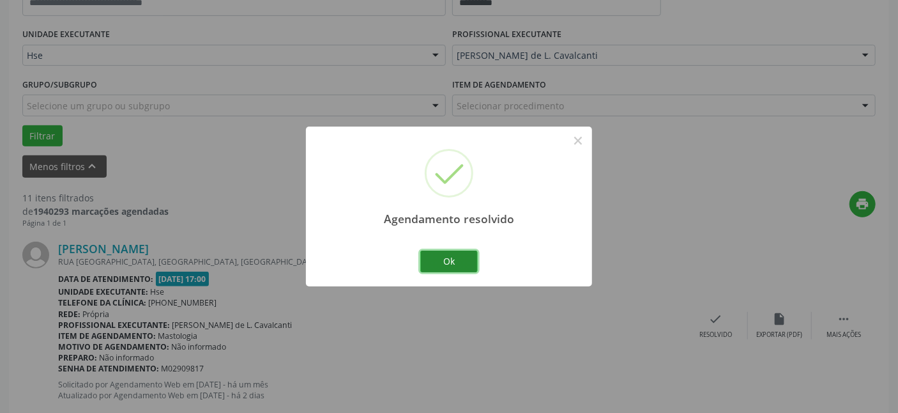
click at [460, 262] on button "Ok" at bounding box center [448, 261] width 57 height 22
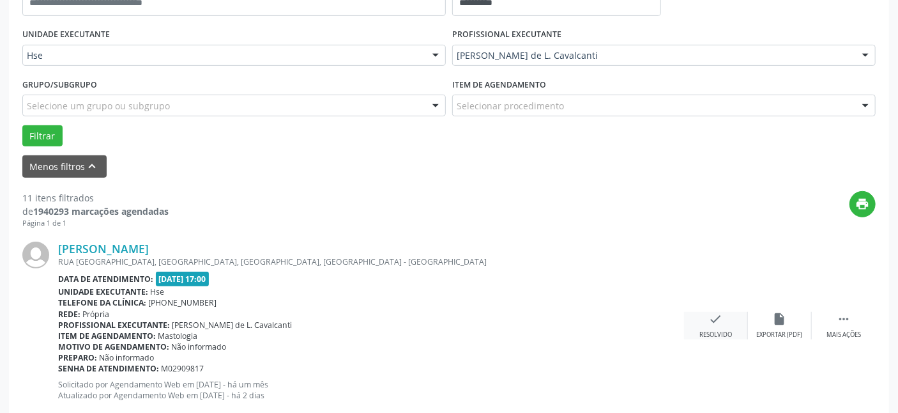
click at [727, 328] on div "check Resolvido" at bounding box center [716, 325] width 64 height 27
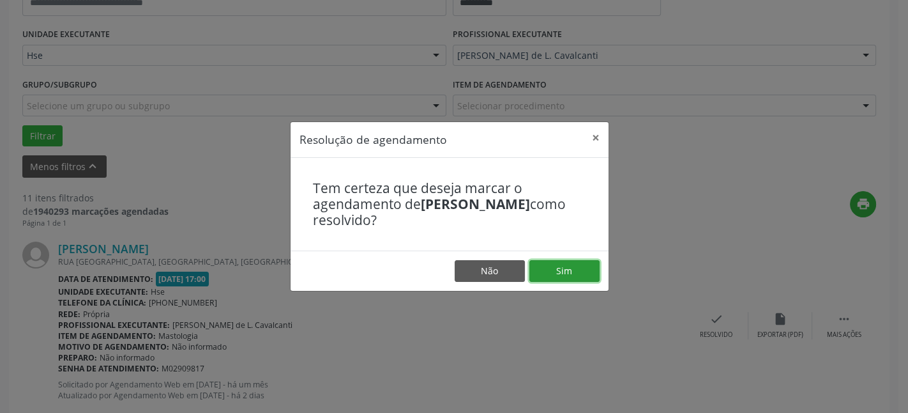
click at [585, 274] on button "Sim" at bounding box center [564, 271] width 70 height 22
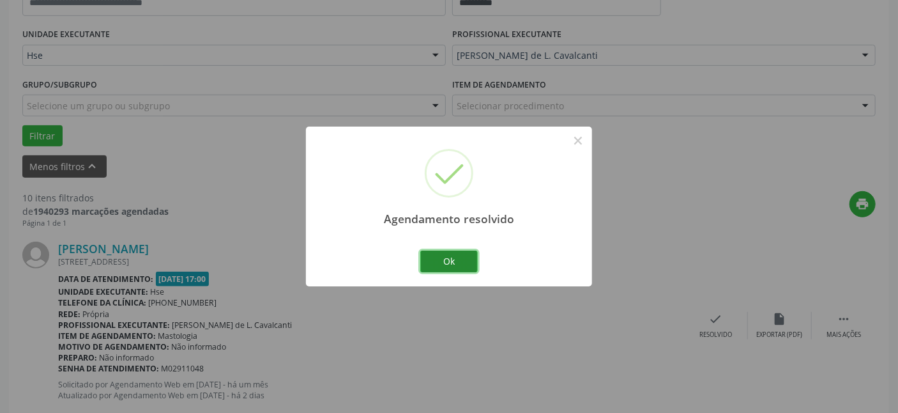
click at [459, 259] on button "Ok" at bounding box center [448, 261] width 57 height 22
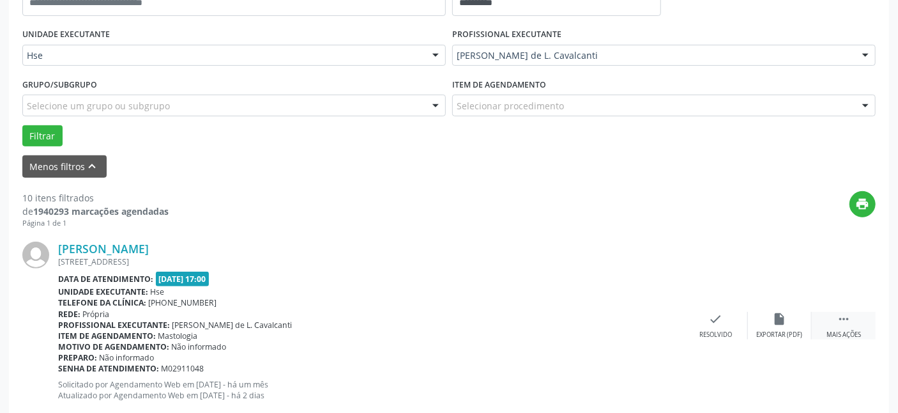
click at [843, 321] on icon "" at bounding box center [844, 319] width 14 height 14
click at [777, 323] on icon "alarm_off" at bounding box center [780, 319] width 14 height 14
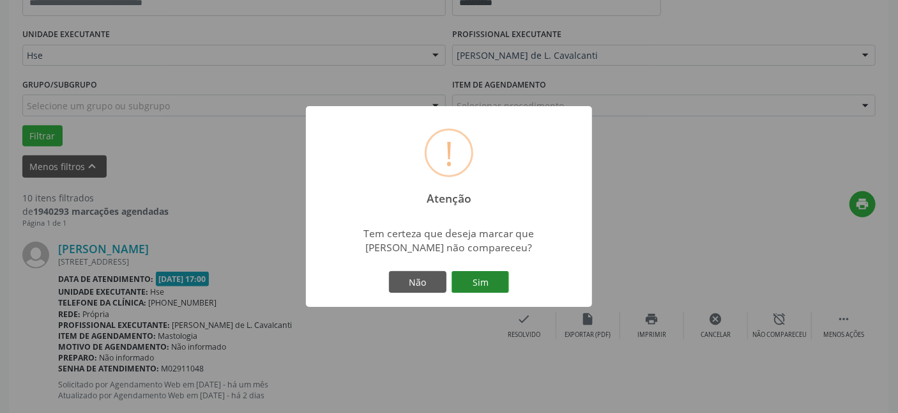
click at [489, 286] on button "Sim" at bounding box center [480, 282] width 57 height 22
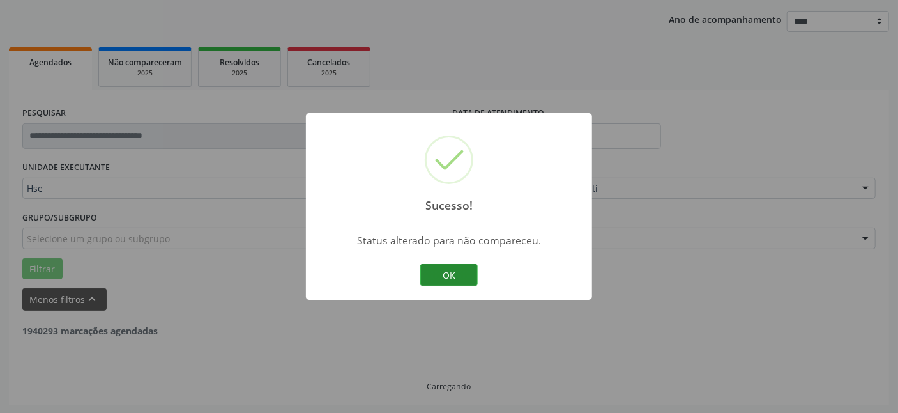
click at [459, 275] on button "OK" at bounding box center [448, 275] width 57 height 22
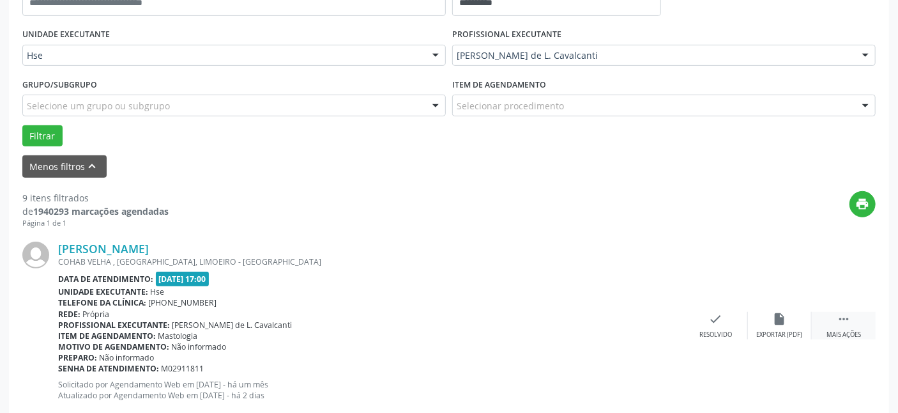
drag, startPoint x: 846, startPoint y: 326, endPoint x: 817, endPoint y: 324, distance: 29.4
click at [842, 327] on div " Mais ações" at bounding box center [844, 325] width 64 height 27
click at [774, 325] on div "alarm_off Não compareceu" at bounding box center [780, 325] width 64 height 27
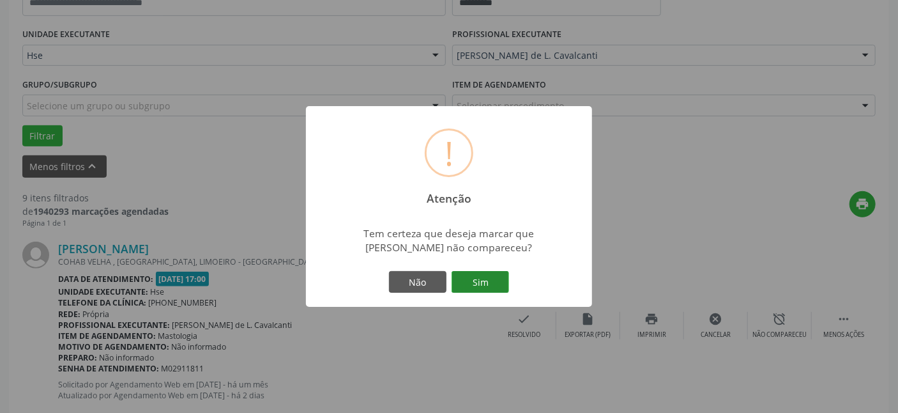
click at [480, 285] on button "Sim" at bounding box center [480, 282] width 57 height 22
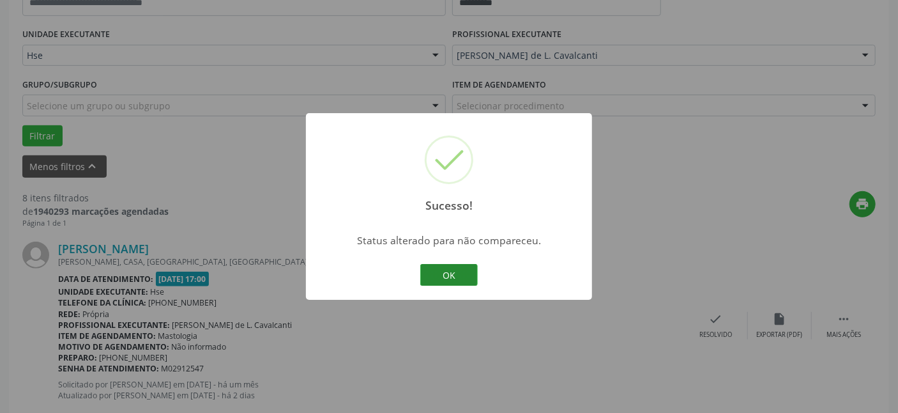
click at [462, 276] on button "OK" at bounding box center [448, 275] width 57 height 22
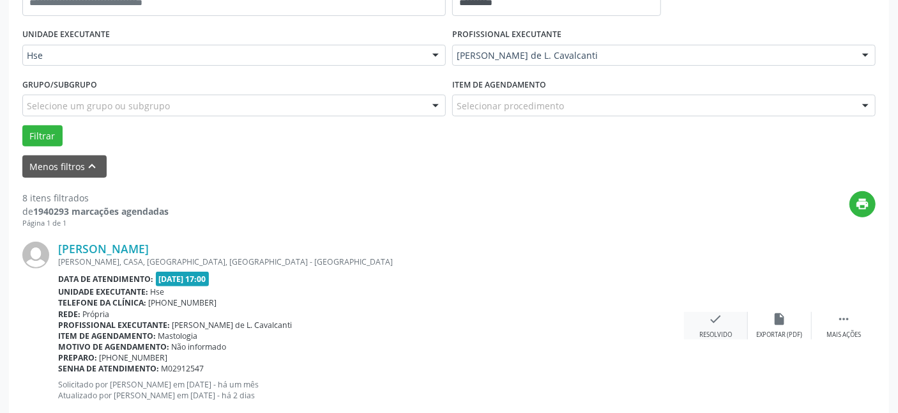
click at [718, 322] on icon "check" at bounding box center [716, 319] width 14 height 14
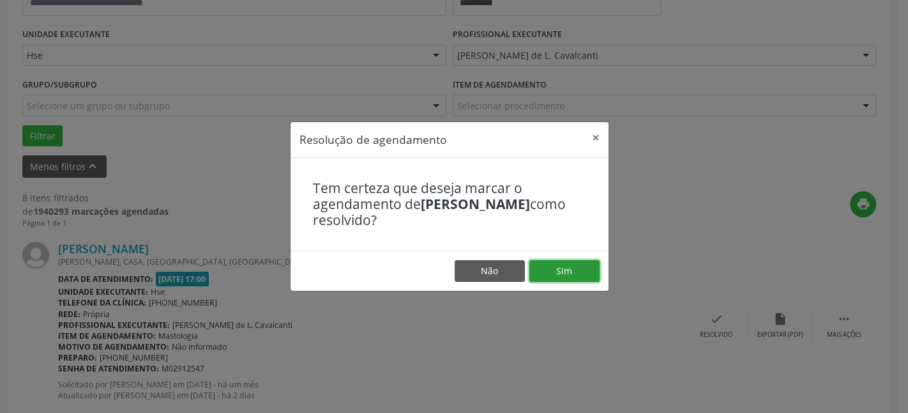
click at [582, 275] on button "Sim" at bounding box center [564, 271] width 70 height 22
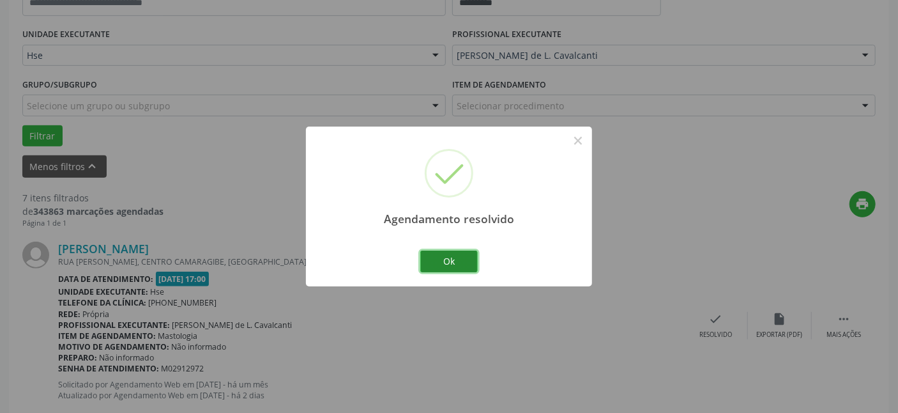
click at [441, 263] on button "Ok" at bounding box center [448, 261] width 57 height 22
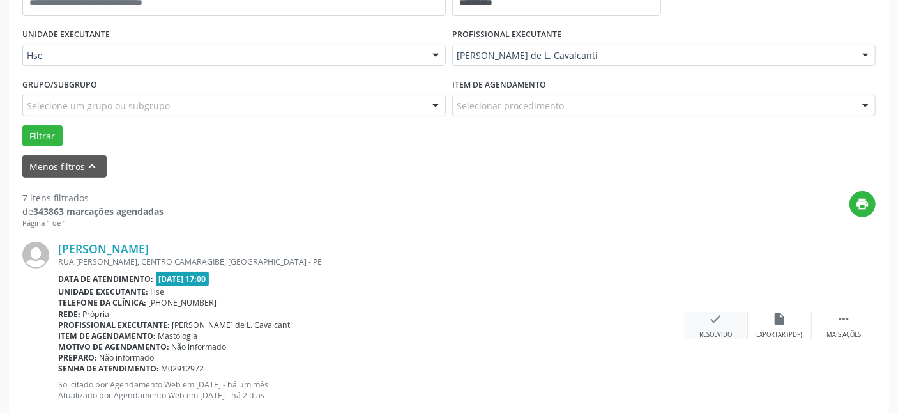
click at [724, 324] on div "check Resolvido" at bounding box center [716, 325] width 64 height 27
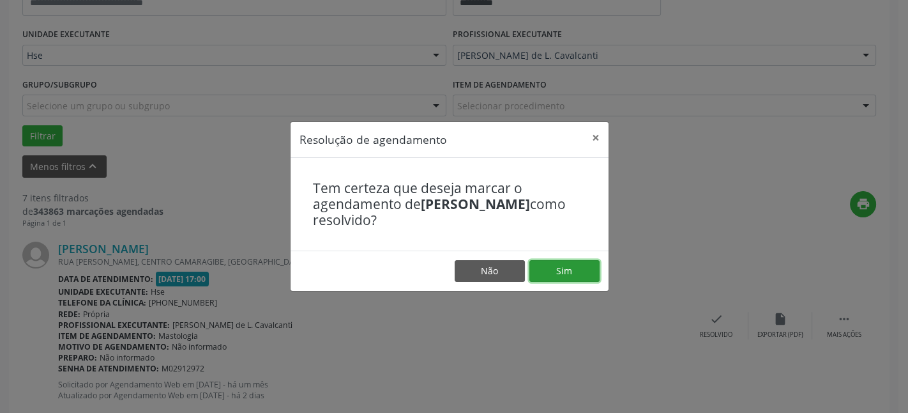
click at [572, 274] on button "Sim" at bounding box center [564, 271] width 70 height 22
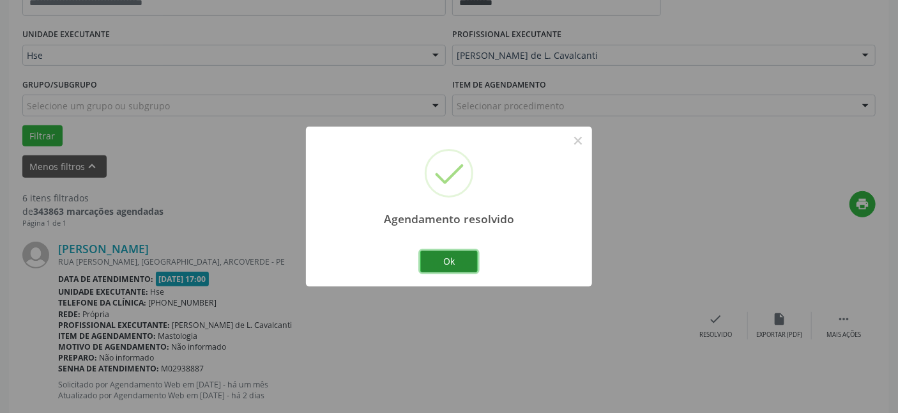
click at [468, 258] on button "Ok" at bounding box center [448, 261] width 57 height 22
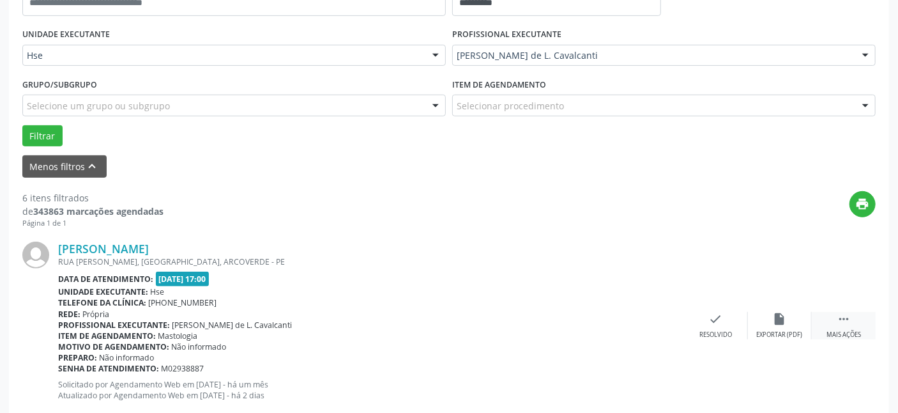
click at [844, 331] on div "Mais ações" at bounding box center [843, 334] width 34 height 9
click at [777, 319] on icon "alarm_off" at bounding box center [780, 319] width 14 height 14
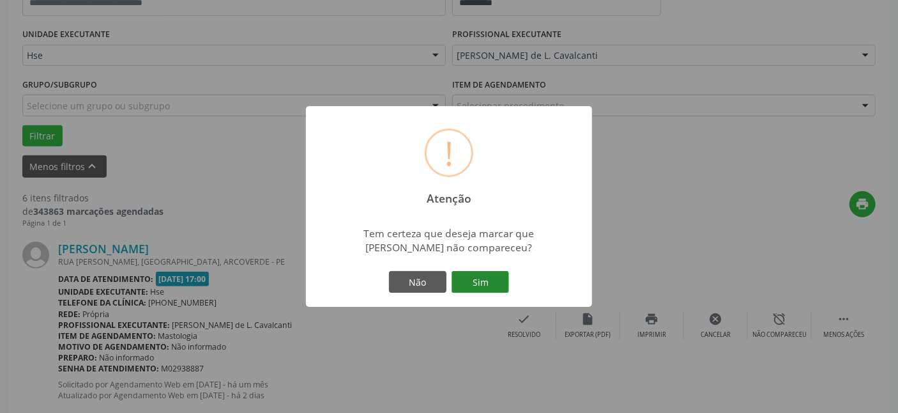
click at [478, 286] on button "Sim" at bounding box center [480, 282] width 57 height 22
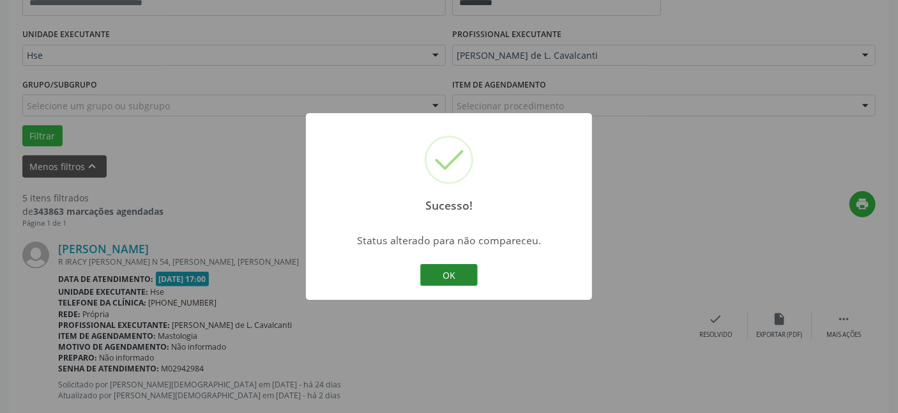
click at [447, 274] on button "OK" at bounding box center [448, 275] width 57 height 22
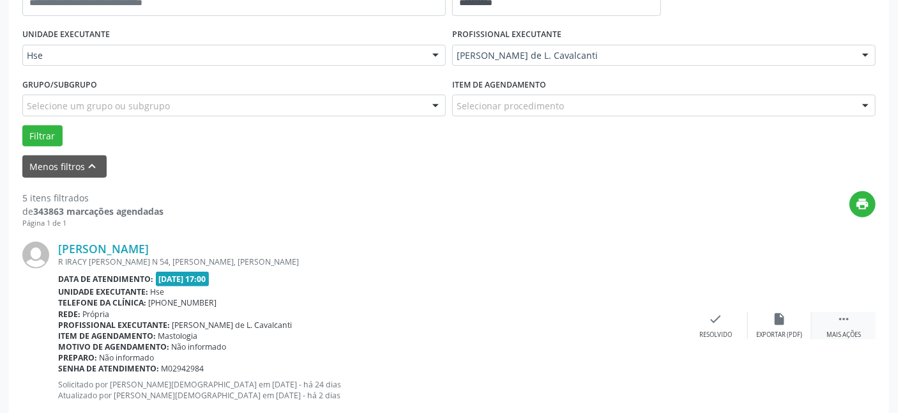
click at [847, 318] on icon "" at bounding box center [844, 319] width 14 height 14
click at [792, 318] on div "alarm_off Não compareceu" at bounding box center [780, 325] width 64 height 27
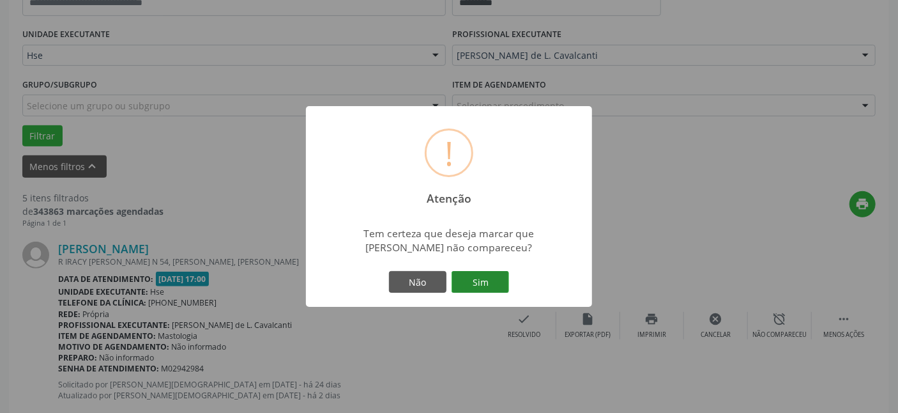
click at [467, 278] on button "Sim" at bounding box center [480, 282] width 57 height 22
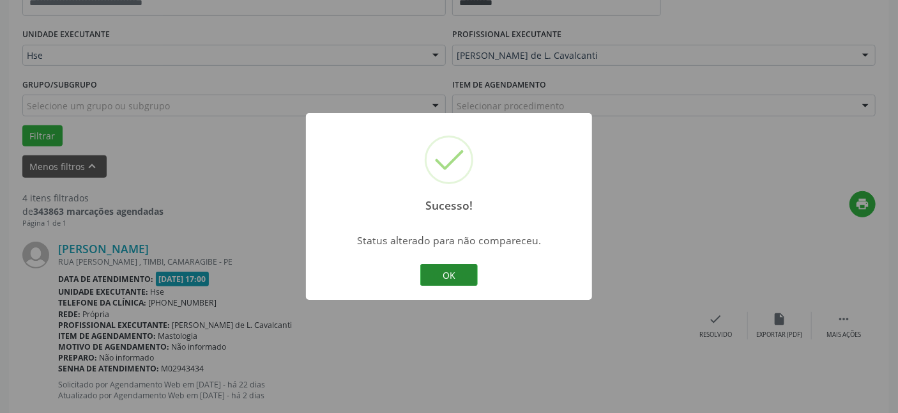
click at [448, 274] on button "OK" at bounding box center [448, 275] width 57 height 22
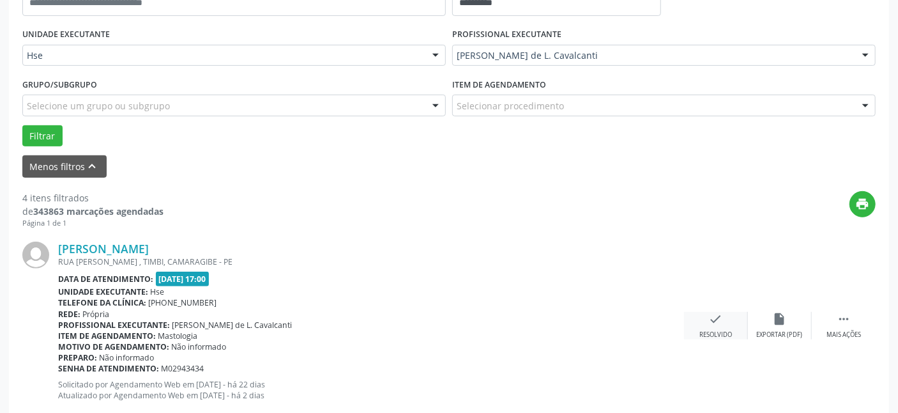
click at [709, 324] on icon "check" at bounding box center [716, 319] width 14 height 14
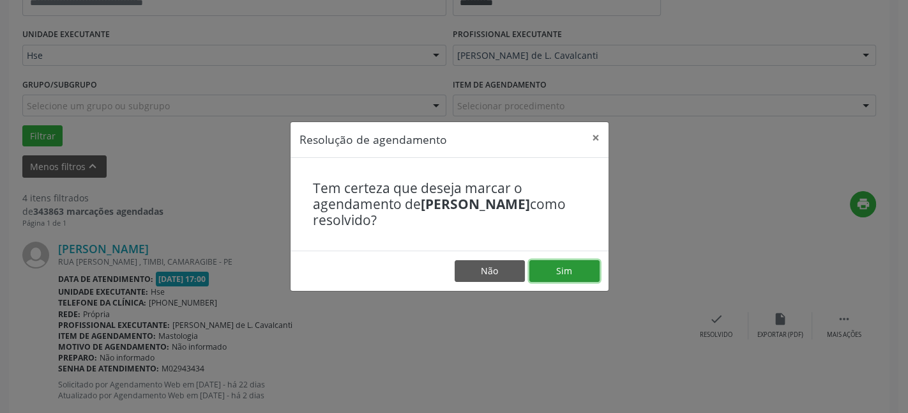
click at [581, 270] on button "Sim" at bounding box center [564, 271] width 70 height 22
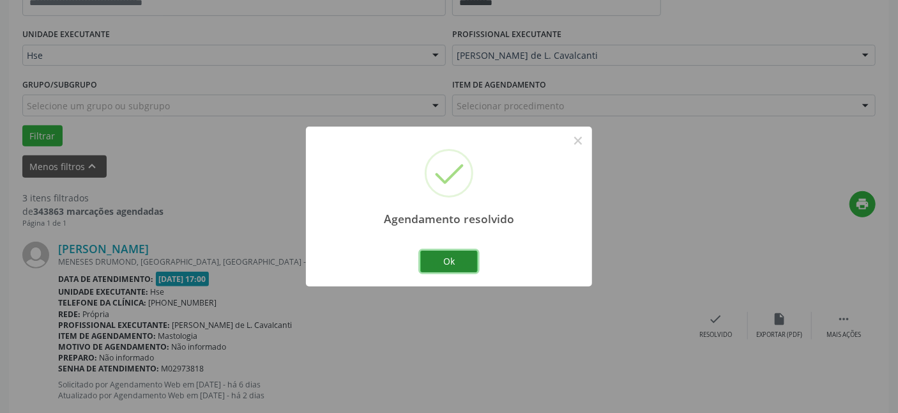
click at [466, 264] on button "Ok" at bounding box center [448, 261] width 57 height 22
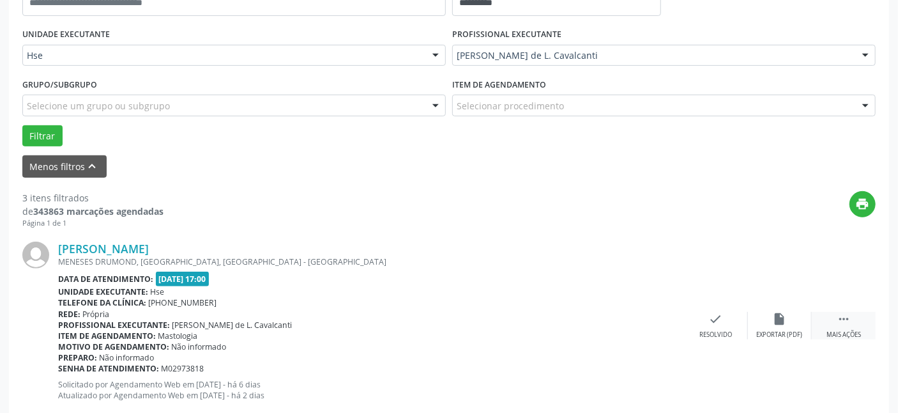
click at [842, 319] on icon "" at bounding box center [844, 319] width 14 height 14
click at [775, 321] on icon "alarm_off" at bounding box center [780, 319] width 14 height 14
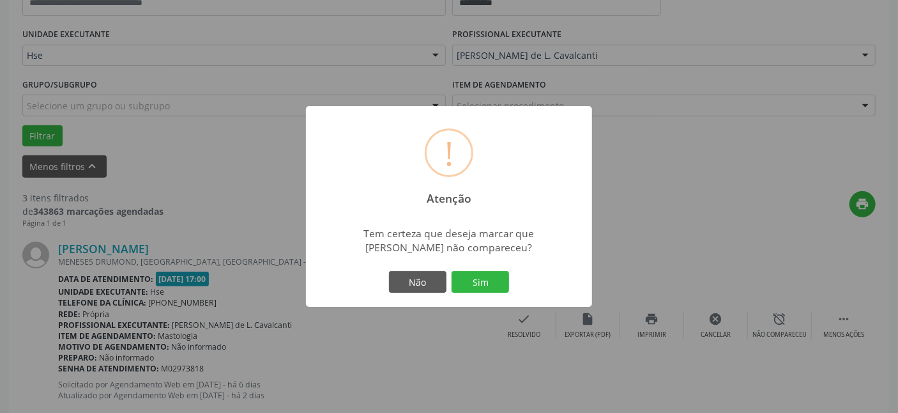
click at [483, 280] on button "Sim" at bounding box center [480, 282] width 57 height 22
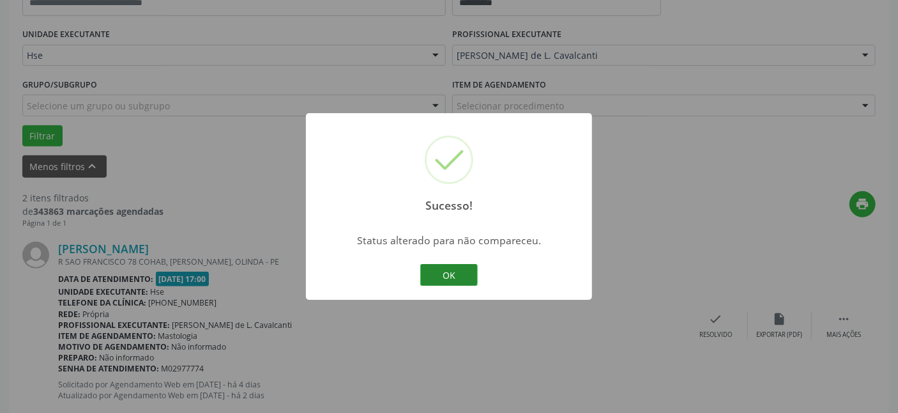
click at [443, 274] on button "OK" at bounding box center [448, 275] width 57 height 22
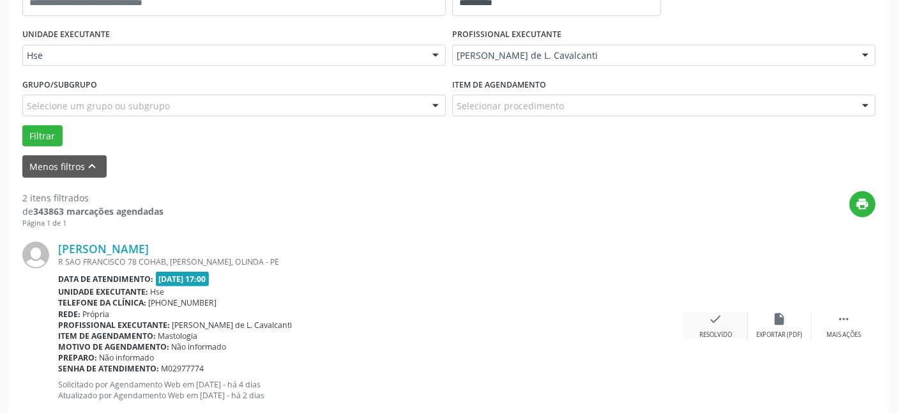
click at [717, 321] on icon "check" at bounding box center [716, 319] width 14 height 14
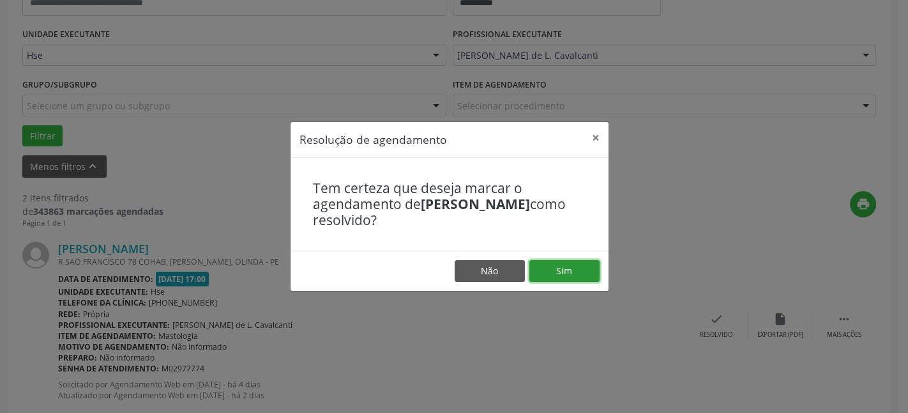
click at [588, 274] on button "Sim" at bounding box center [564, 271] width 70 height 22
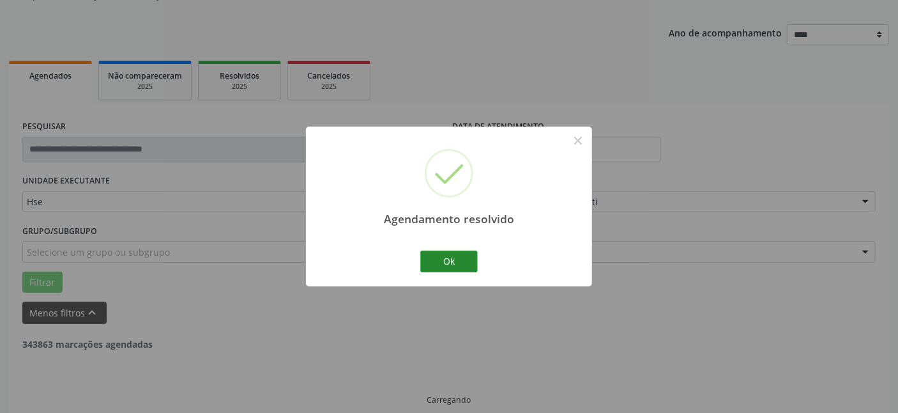
scroll to position [144, 0]
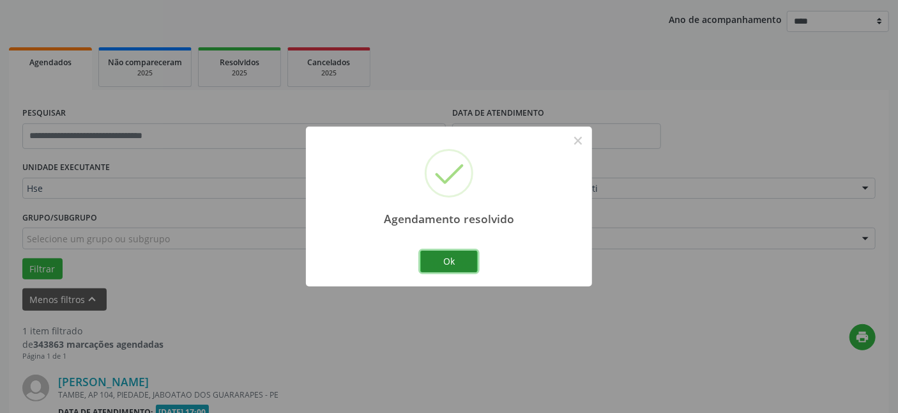
click at [470, 262] on button "Ok" at bounding box center [448, 261] width 57 height 22
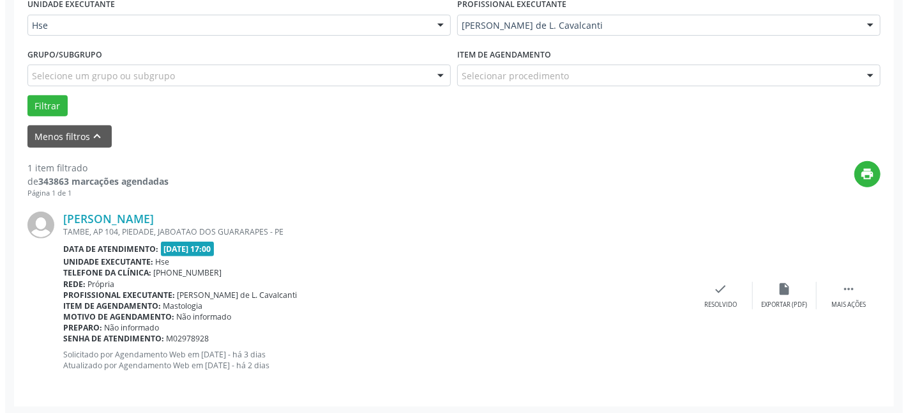
scroll to position [308, 0]
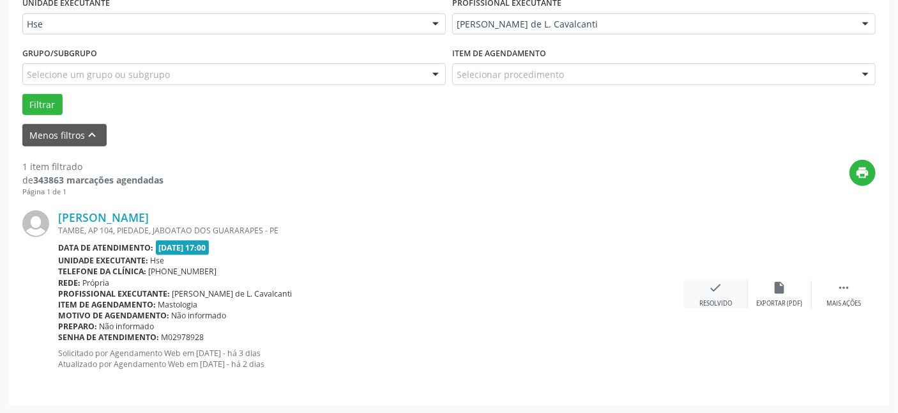
click at [717, 299] on div "Resolvido" at bounding box center [715, 303] width 33 height 9
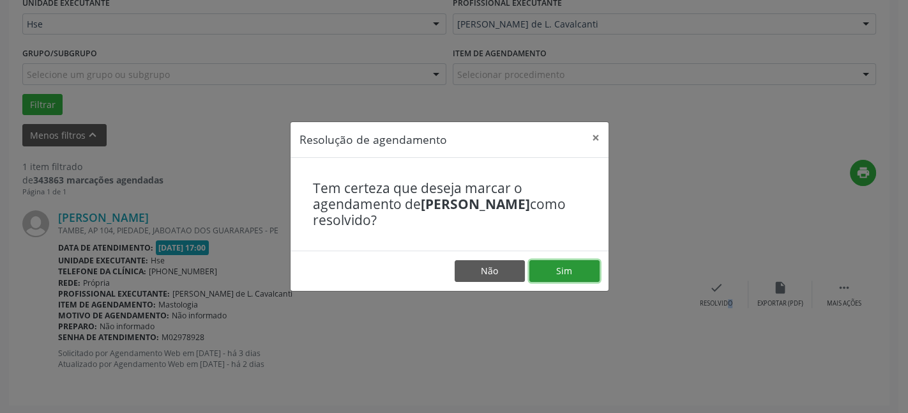
click at [575, 262] on button "Sim" at bounding box center [564, 271] width 70 height 22
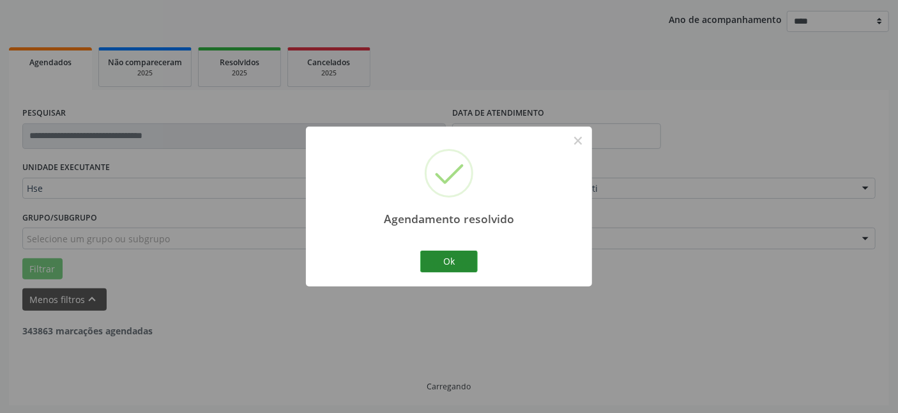
scroll to position [102, 0]
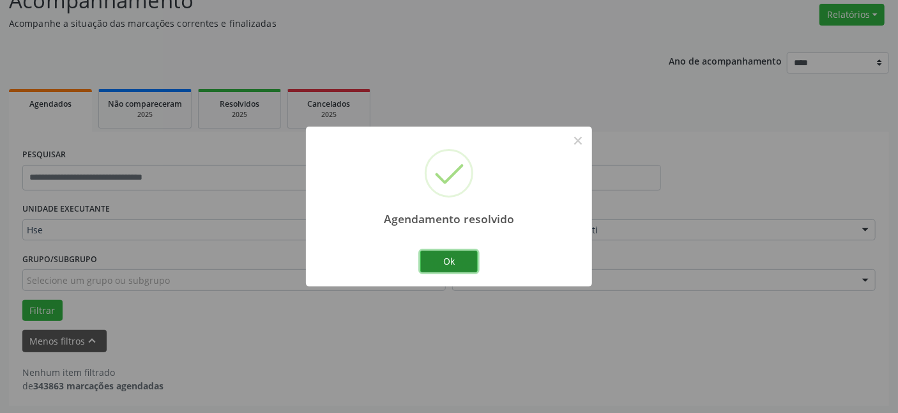
click at [460, 263] on button "Ok" at bounding box center [448, 261] width 57 height 22
